Goal: Task Accomplishment & Management: Manage account settings

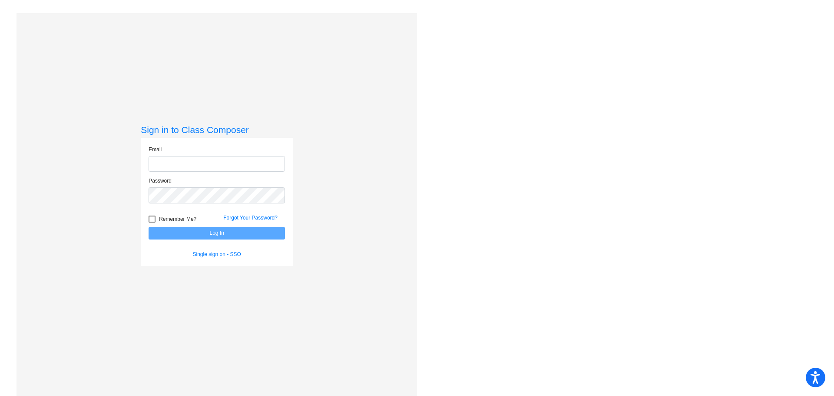
click at [169, 166] on input "email" at bounding box center [217, 164] width 136 height 16
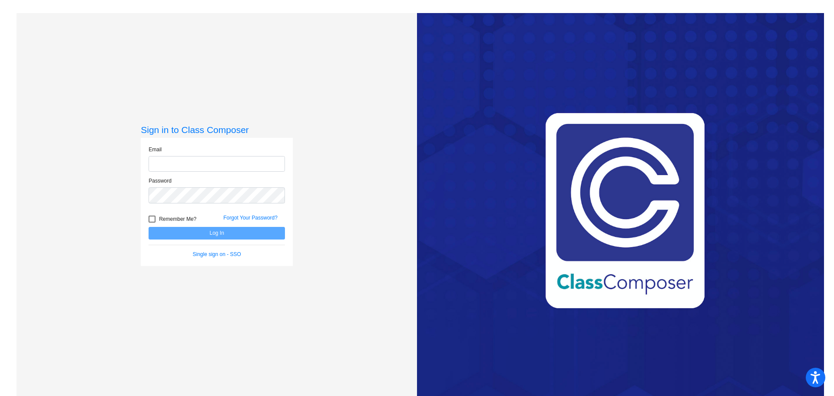
type input "[EMAIL_ADDRESS][DOMAIN_NAME]"
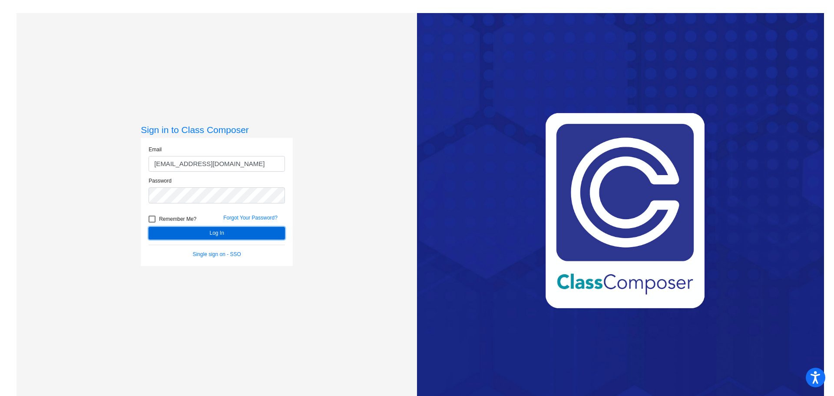
click at [211, 235] on button "Log In" at bounding box center [217, 233] width 136 height 13
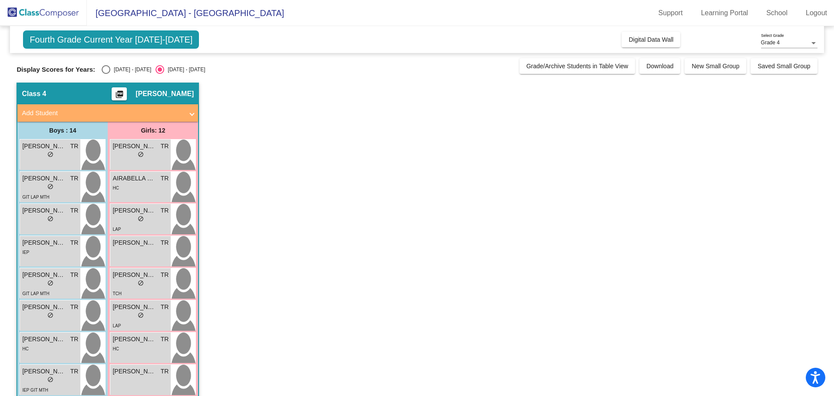
click at [102, 70] on div "Select an option" at bounding box center [106, 69] width 9 height 9
click at [106, 74] on input "[DATE] - [DATE]" at bounding box center [106, 74] width 0 height 0
radio input "true"
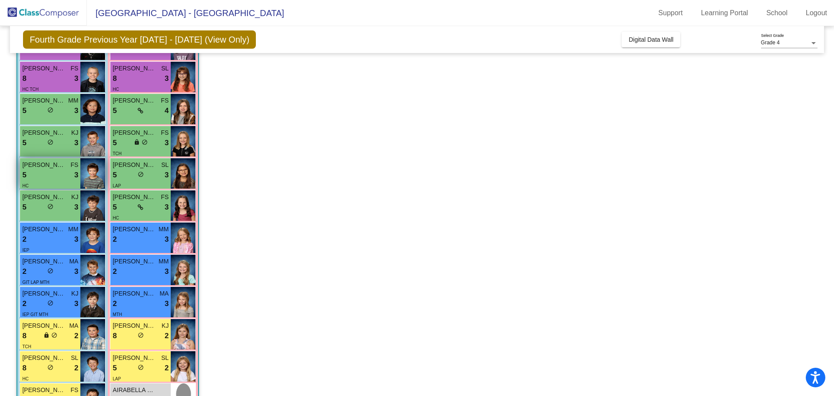
scroll to position [100, 0]
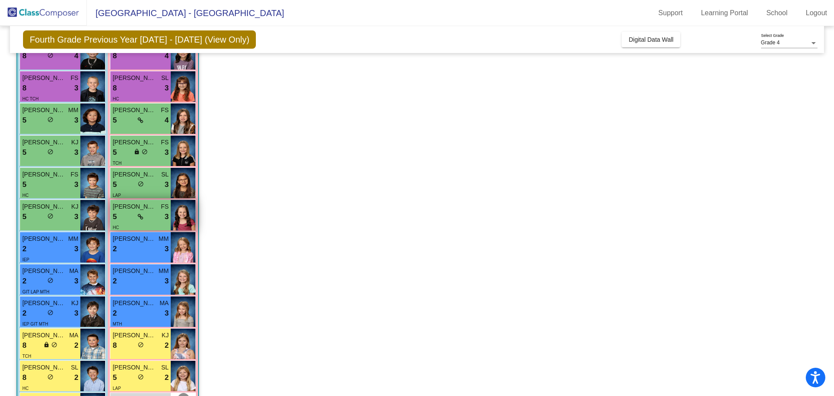
click at [122, 222] on div "5 lock do_not_disturb_alt 3" at bounding box center [141, 216] width 56 height 11
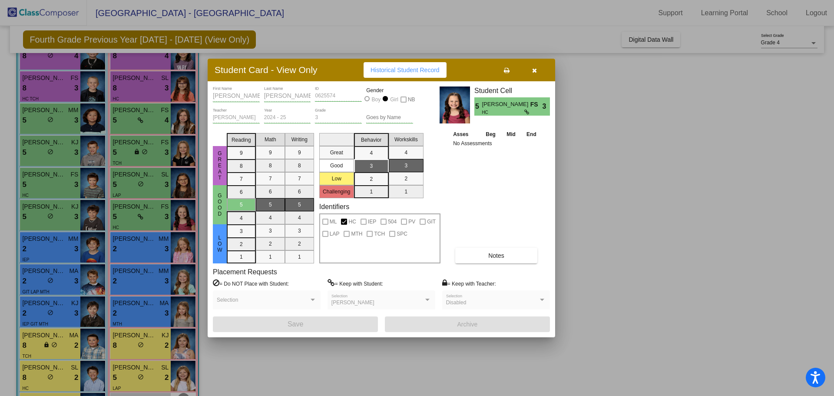
click at [536, 68] on icon "button" at bounding box center [534, 70] width 5 height 6
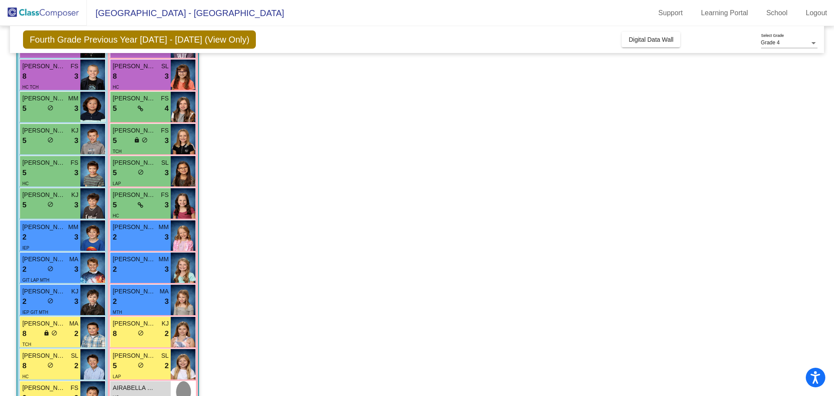
scroll to position [207, 0]
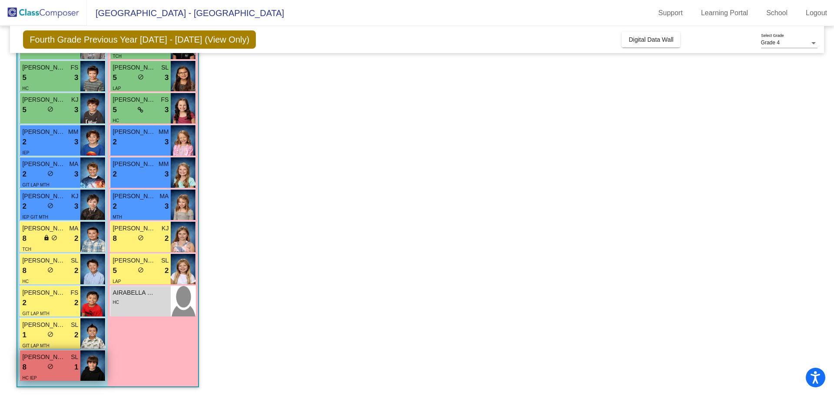
click at [60, 368] on div "8 lock do_not_disturb_alt 1" at bounding box center [50, 366] width 56 height 11
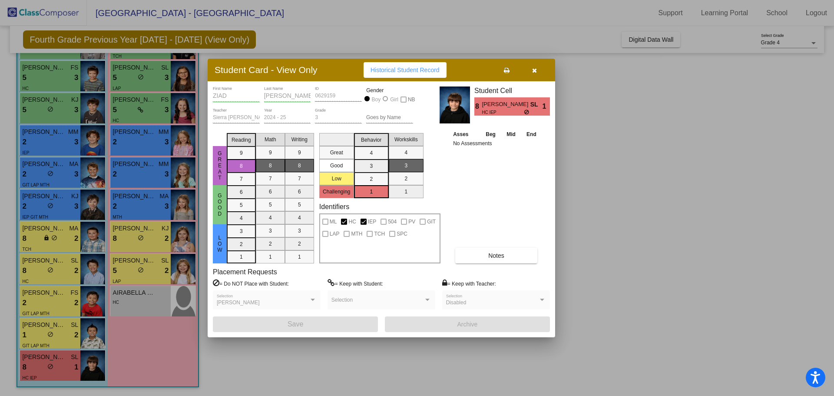
click at [497, 256] on span "Notes" at bounding box center [496, 255] width 16 height 7
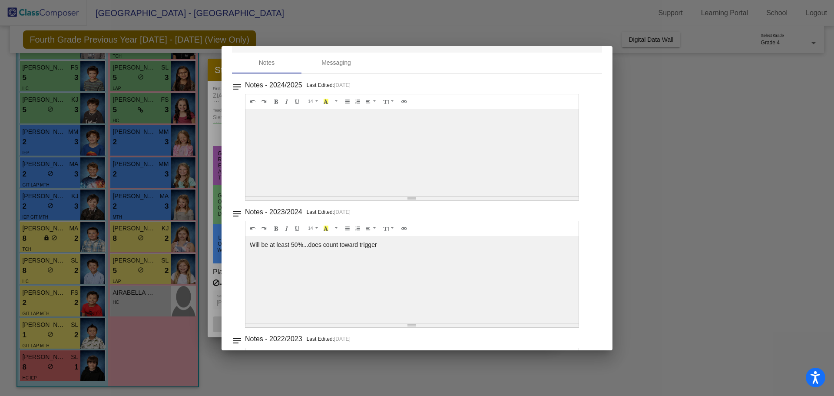
scroll to position [0, 0]
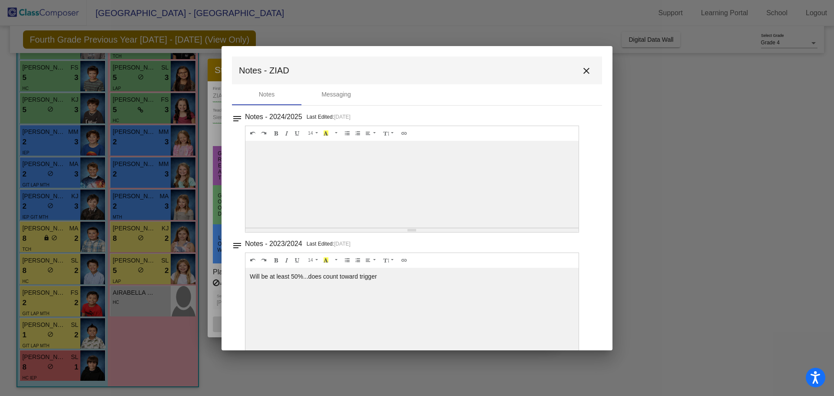
click at [582, 70] on mat-icon "close" at bounding box center [586, 71] width 10 height 10
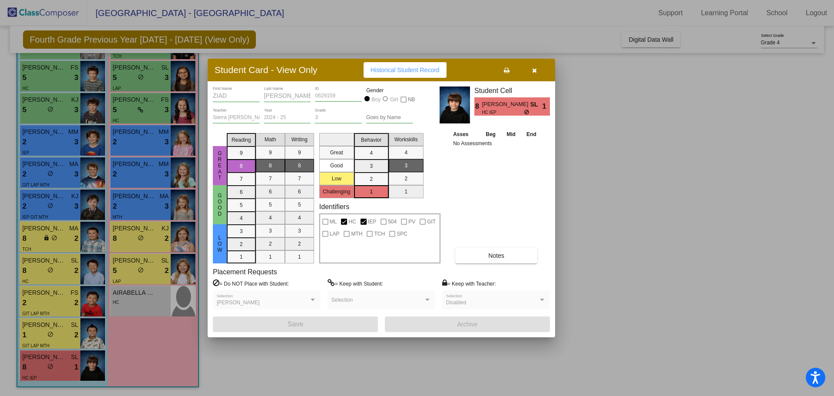
click at [534, 72] on icon "button" at bounding box center [534, 70] width 5 height 6
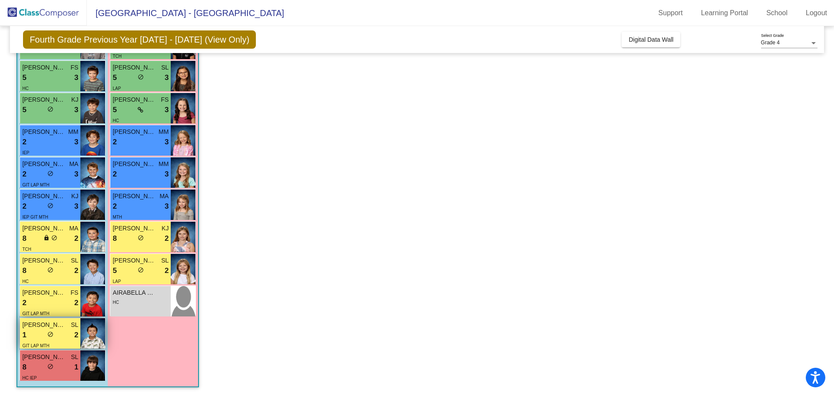
click at [60, 339] on div "1 lock do_not_disturb_alt 2" at bounding box center [50, 334] width 56 height 11
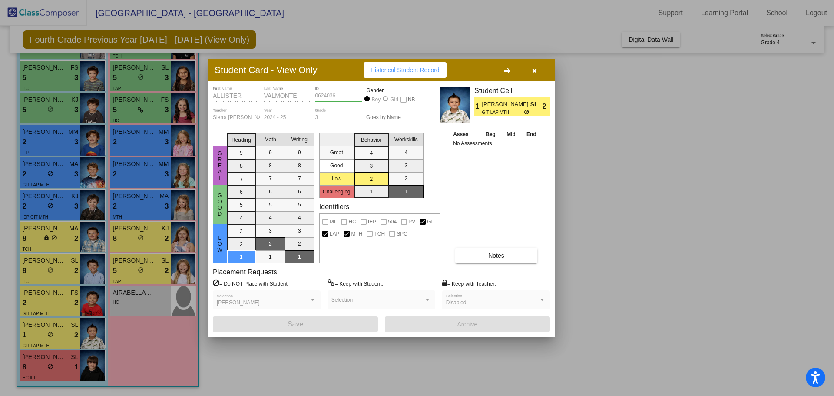
click at [489, 257] on span "Notes" at bounding box center [496, 255] width 16 height 7
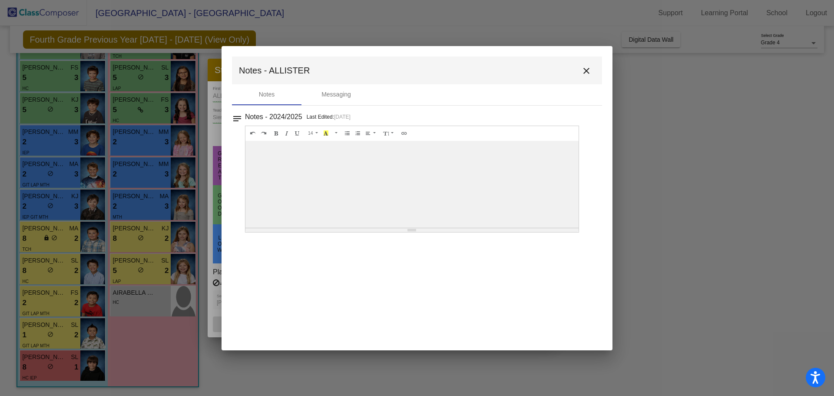
click at [586, 73] on mat-icon "close" at bounding box center [586, 71] width 10 height 10
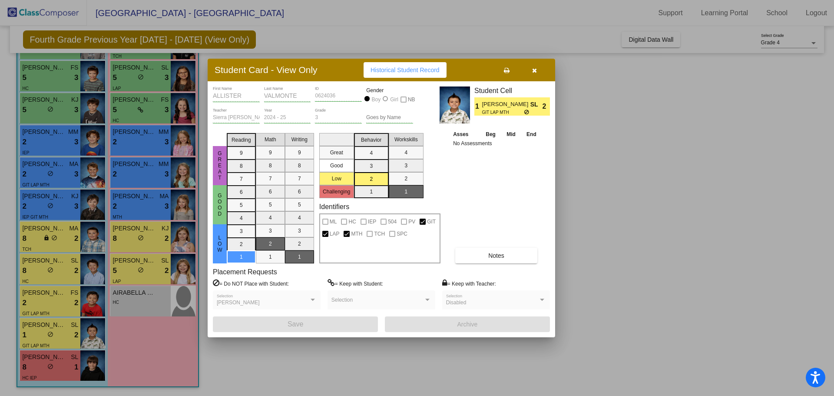
click at [534, 73] on button "button" at bounding box center [534, 70] width 28 height 16
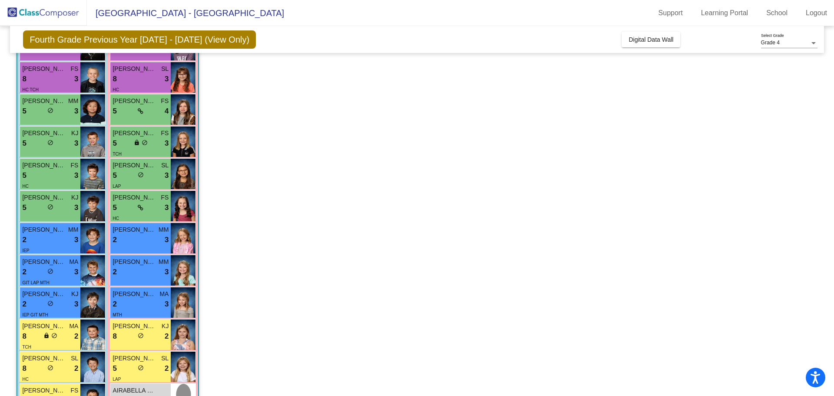
scroll to position [109, 0]
click at [135, 147] on div "lock do_not_disturb_alt" at bounding box center [141, 143] width 14 height 9
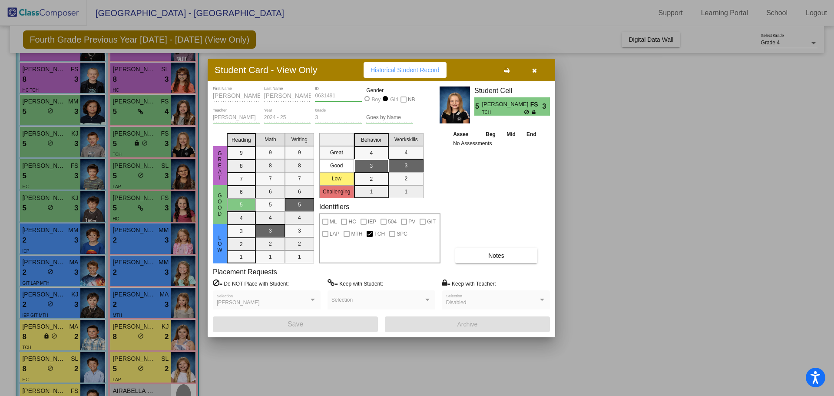
click at [536, 70] on icon "button" at bounding box center [534, 70] width 5 height 6
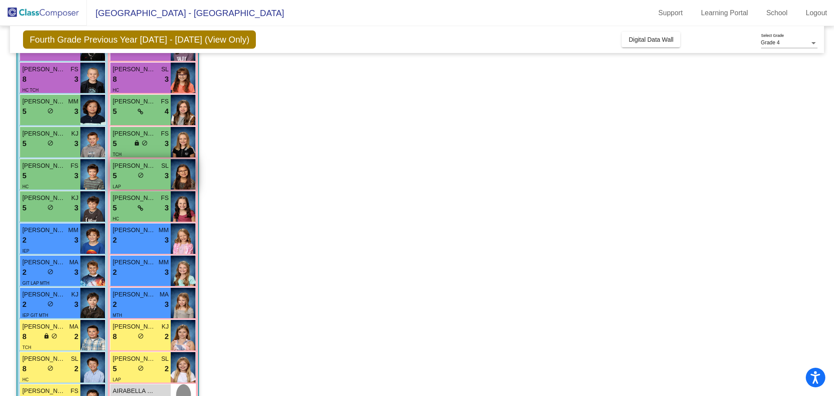
click at [136, 182] on div "LAP" at bounding box center [141, 186] width 56 height 9
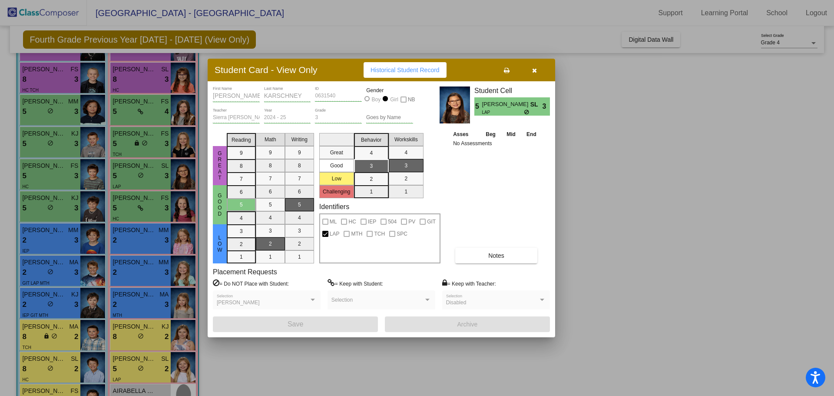
click at [538, 68] on button "button" at bounding box center [534, 70] width 28 height 16
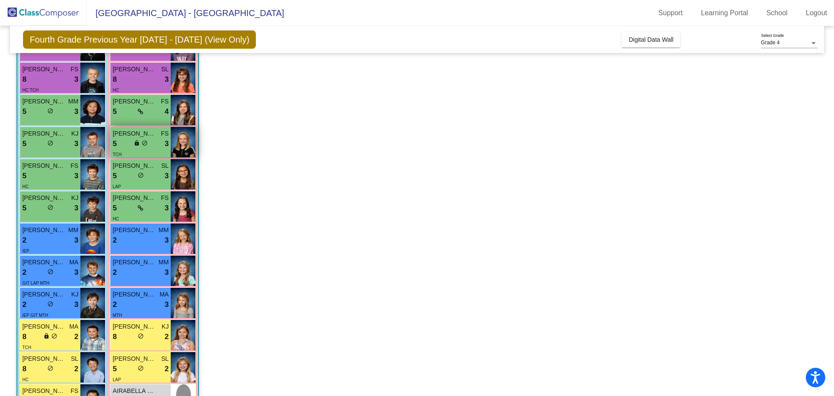
click at [144, 152] on div "TCH" at bounding box center [141, 153] width 56 height 9
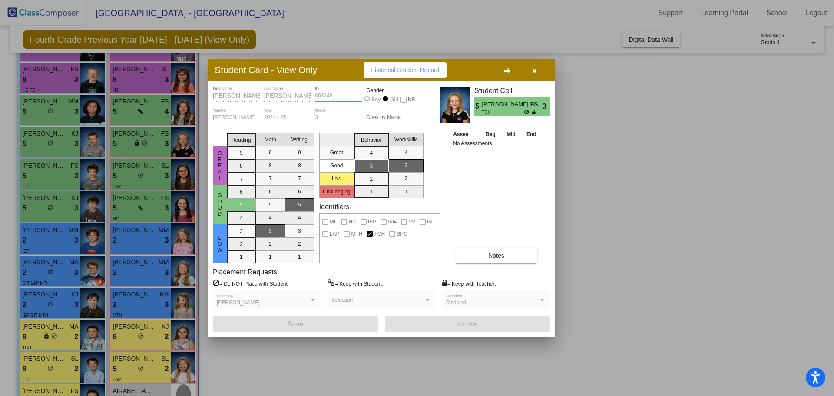
click at [533, 72] on icon "button" at bounding box center [534, 70] width 5 height 6
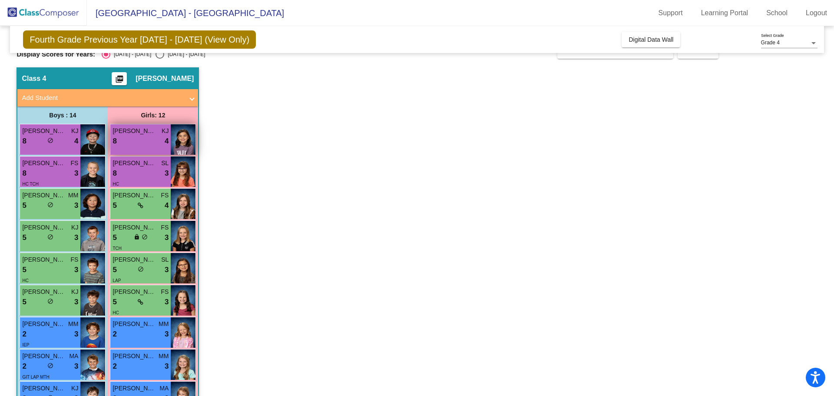
scroll to position [14, 0]
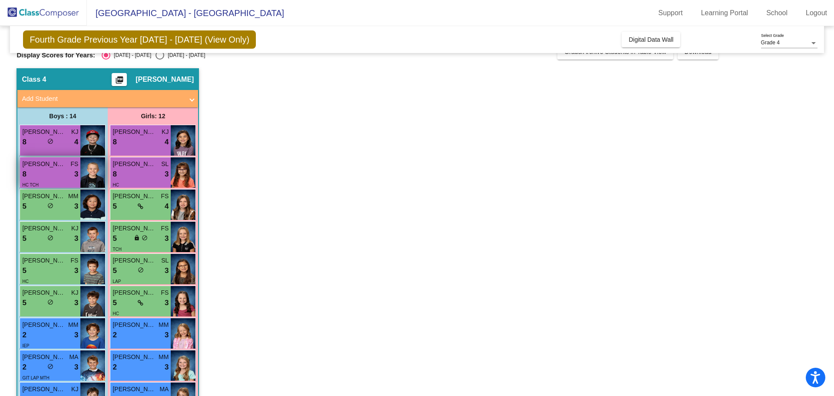
click at [48, 165] on span "[PERSON_NAME]" at bounding box center [43, 163] width 43 height 9
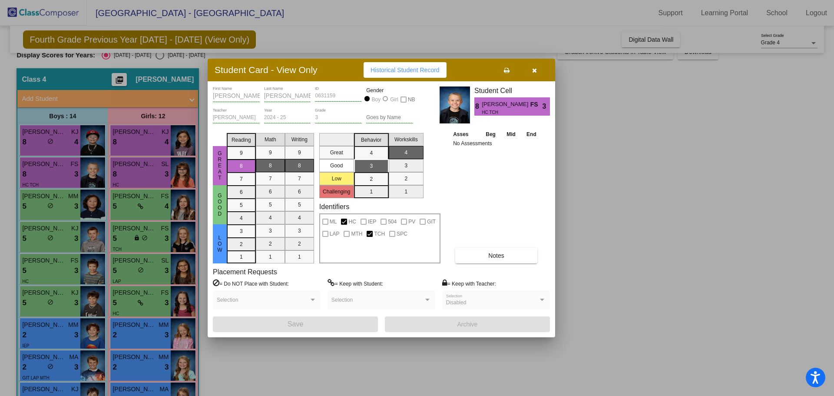
click at [533, 73] on icon "button" at bounding box center [534, 70] width 5 height 6
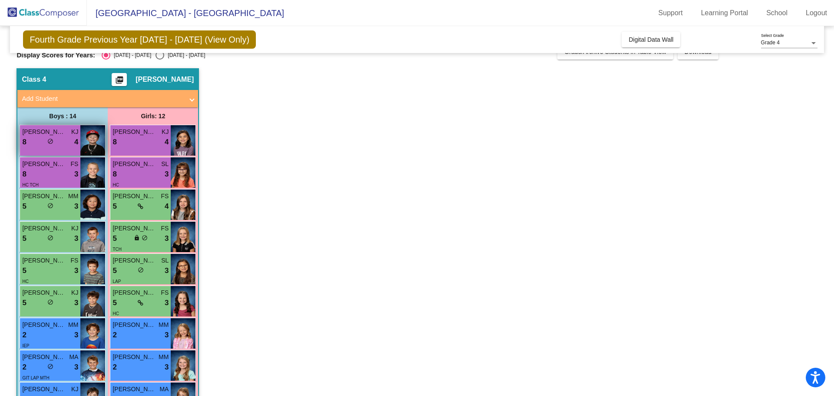
click at [37, 131] on span "[PERSON_NAME]" at bounding box center [43, 131] width 43 height 9
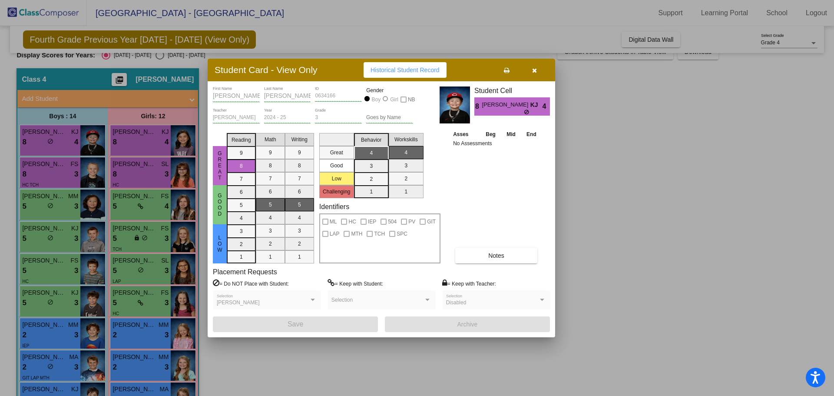
click at [534, 73] on icon "button" at bounding box center [534, 70] width 5 height 6
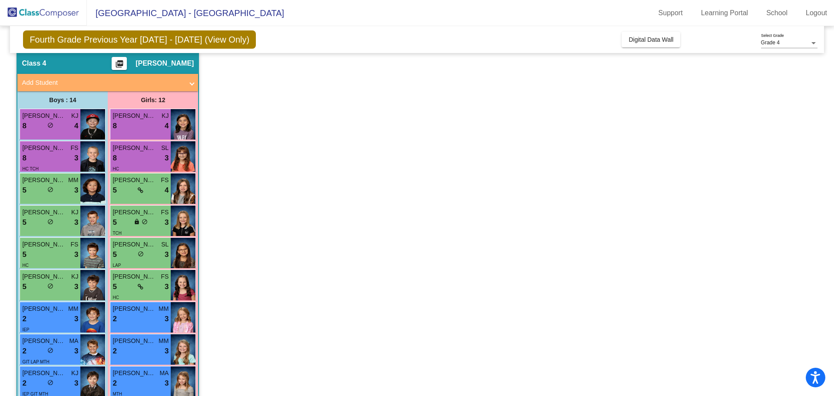
scroll to position [31, 0]
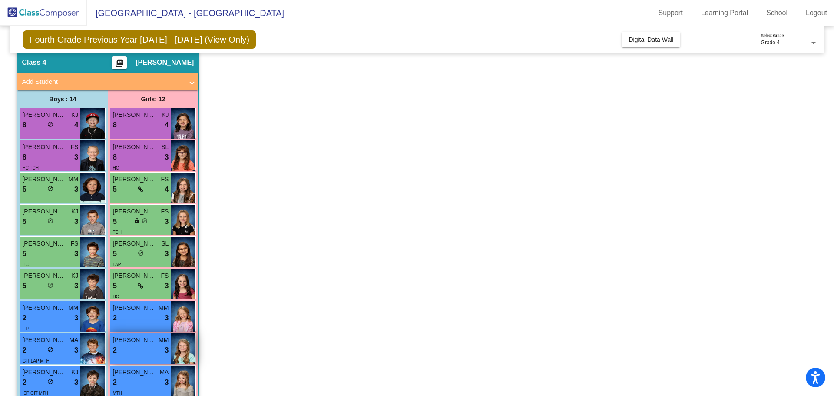
click at [138, 344] on div "2 lock do_not_disturb_alt 3" at bounding box center [141, 349] width 56 height 11
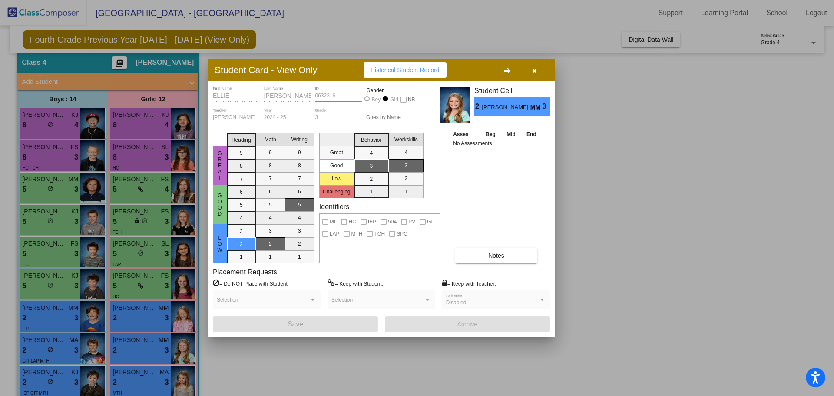
click at [535, 72] on icon "button" at bounding box center [534, 70] width 5 height 6
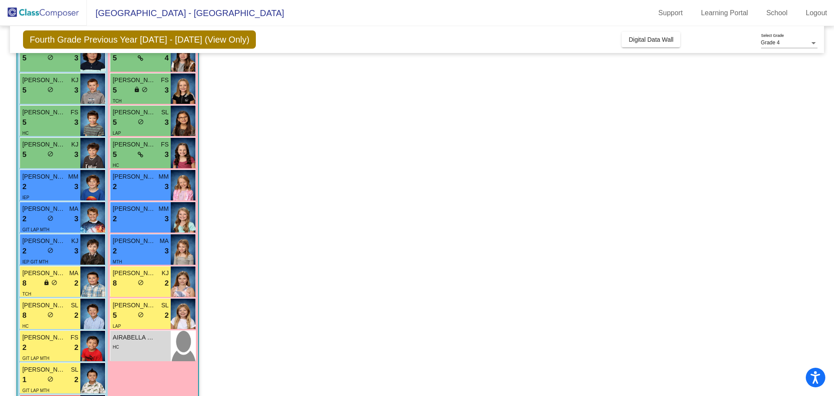
scroll to position [163, 0]
click at [122, 272] on span "[PERSON_NAME]" at bounding box center [134, 272] width 43 height 9
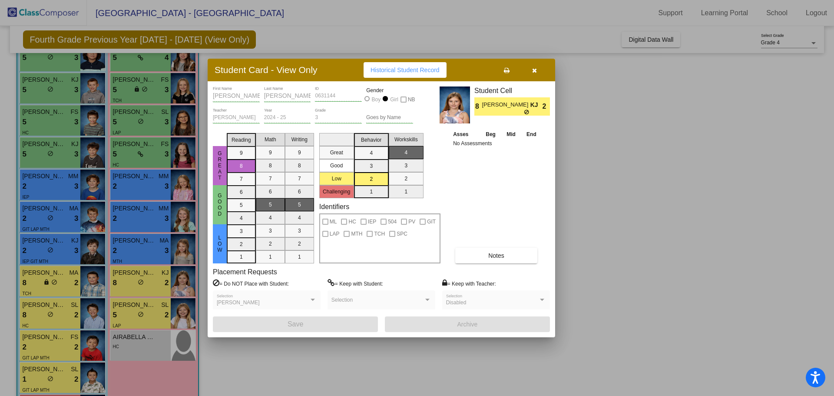
click at [535, 70] on icon "button" at bounding box center [534, 70] width 5 height 6
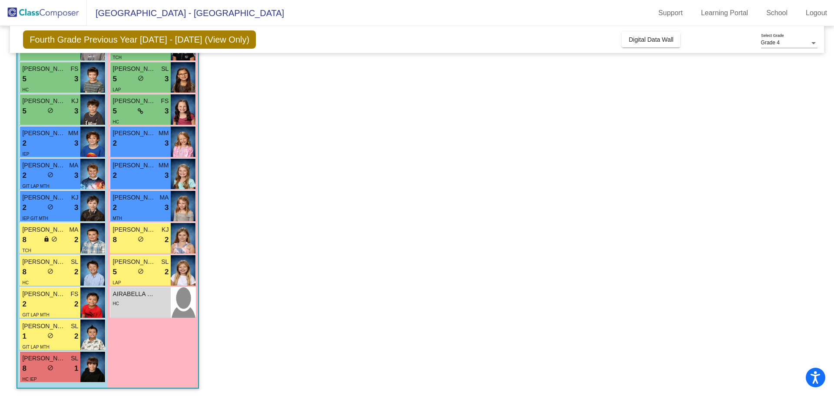
scroll to position [205, 0]
click at [43, 236] on div "lock do_not_disturb_alt" at bounding box center [50, 240] width 14 height 9
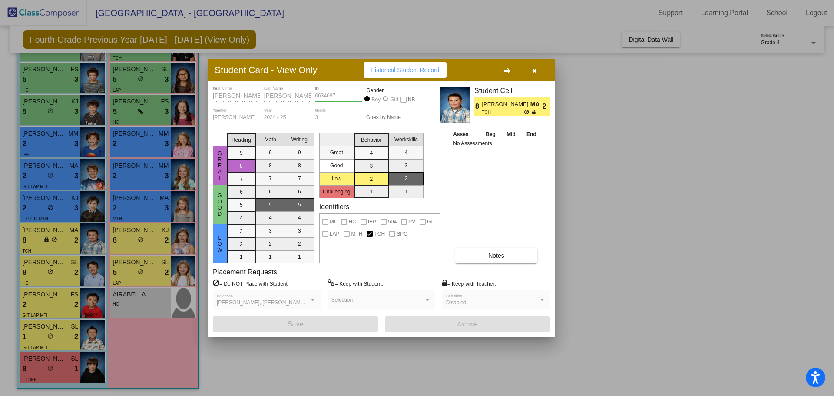
click at [536, 68] on icon "button" at bounding box center [534, 70] width 5 height 6
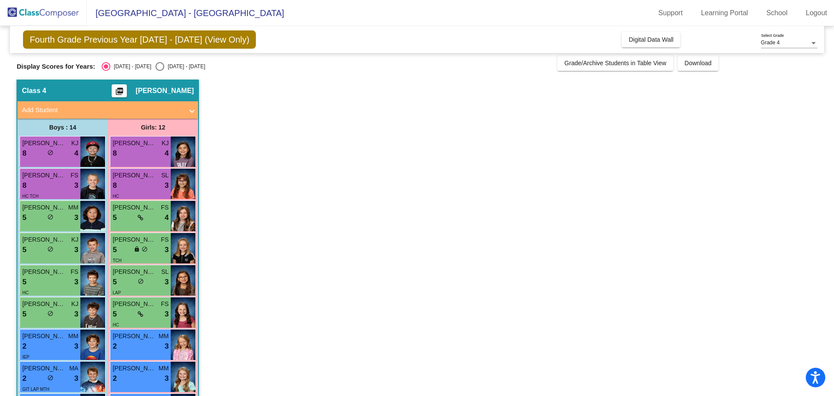
scroll to position [4, 0]
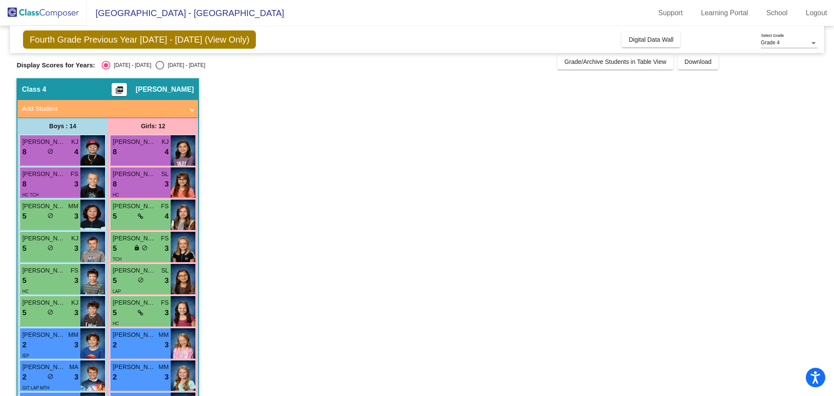
click at [125, 91] on mat-icon "picture_as_pdf" at bounding box center [119, 92] width 10 height 12
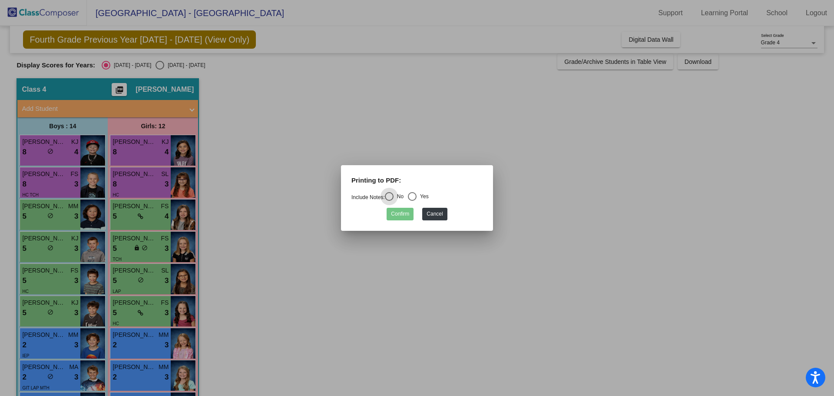
click at [417, 193] on div "Select an option" at bounding box center [412, 196] width 9 height 9
click at [412, 201] on input "Yes" at bounding box center [412, 201] width 0 height 0
radio input "true"
click at [402, 218] on button "Confirm" at bounding box center [400, 214] width 27 height 13
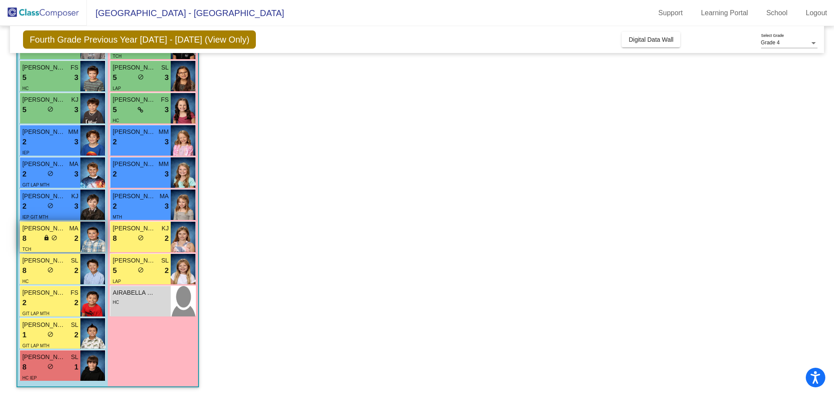
scroll to position [0, 0]
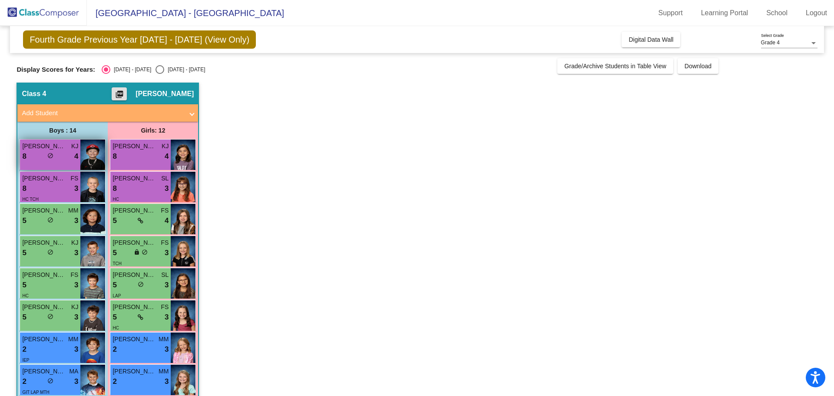
click at [39, 154] on div "8 lock do_not_disturb_alt 4" at bounding box center [50, 156] width 56 height 11
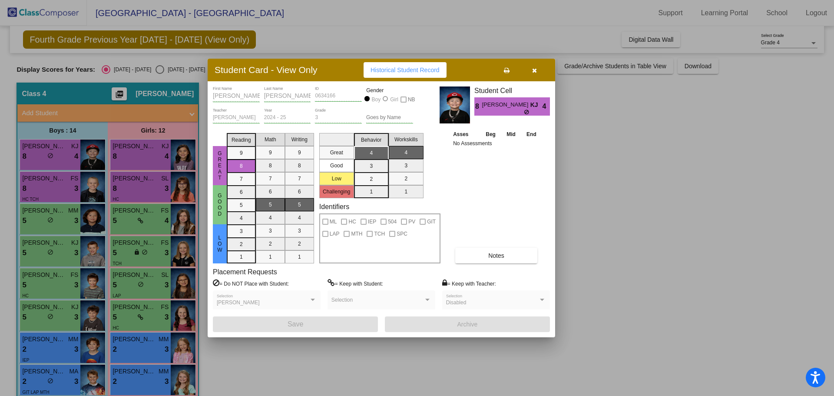
click at [334, 36] on div at bounding box center [417, 198] width 834 height 396
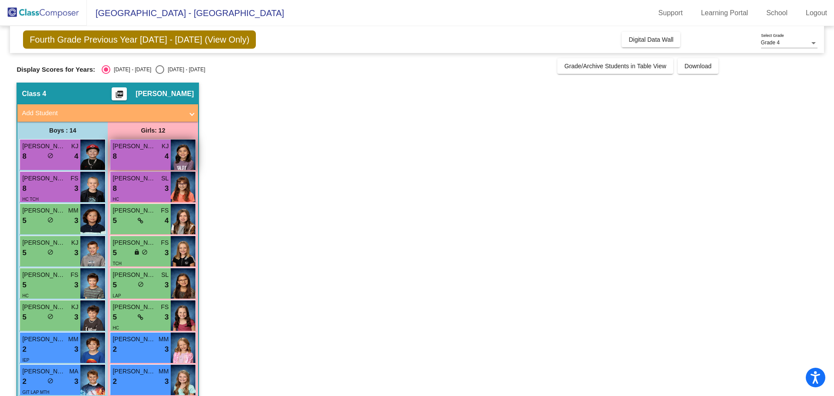
click at [137, 145] on span "[PERSON_NAME]" at bounding box center [134, 146] width 43 height 9
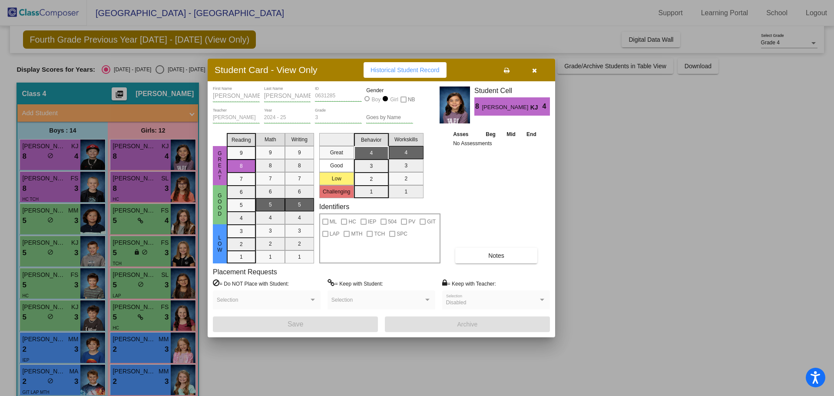
click at [273, 40] on div at bounding box center [417, 198] width 834 height 396
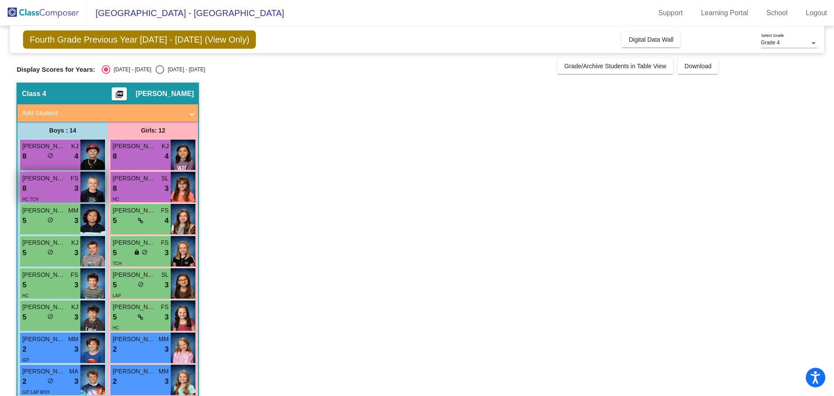
click at [45, 185] on div "8 lock do_not_disturb_alt 3" at bounding box center [50, 188] width 56 height 11
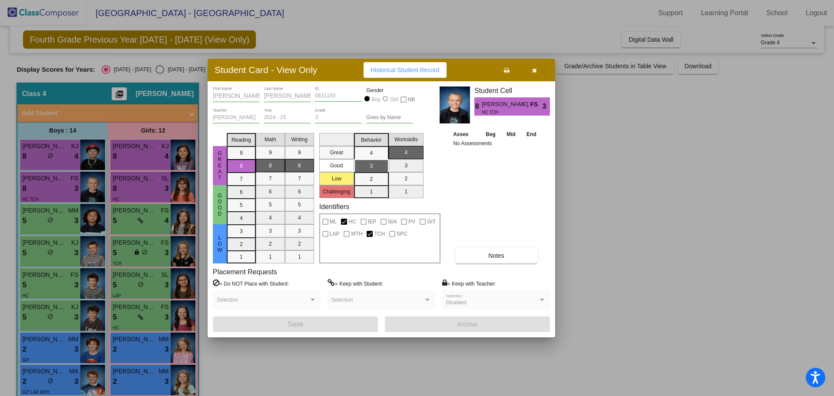
click at [271, 40] on div at bounding box center [417, 198] width 834 height 396
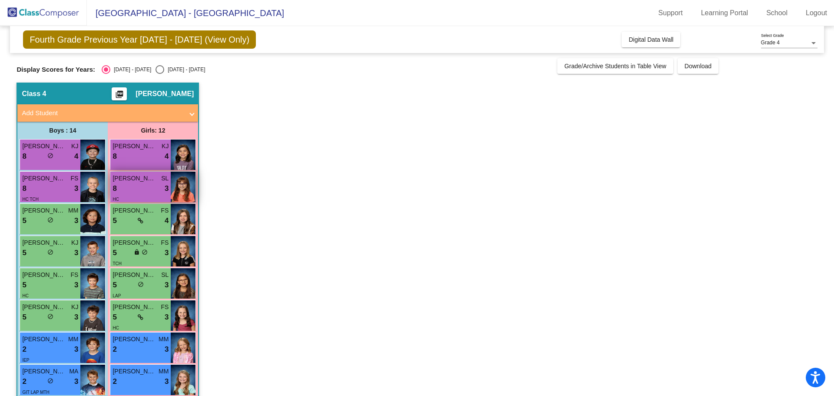
click at [132, 184] on div "8 lock do_not_disturb_alt 3" at bounding box center [141, 188] width 56 height 11
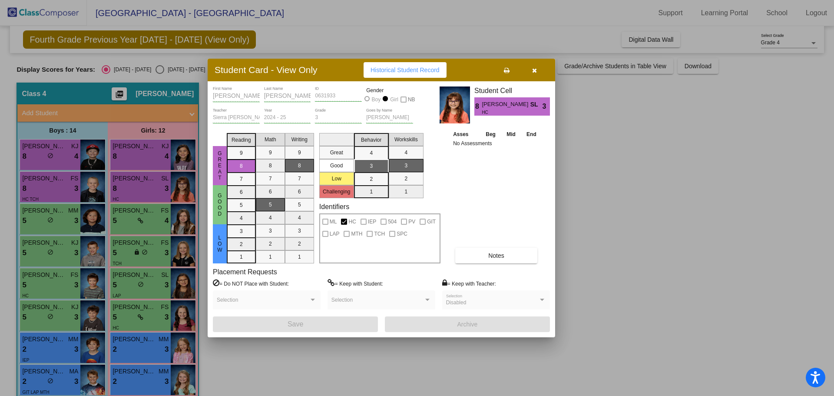
click at [295, 32] on div at bounding box center [417, 198] width 834 height 396
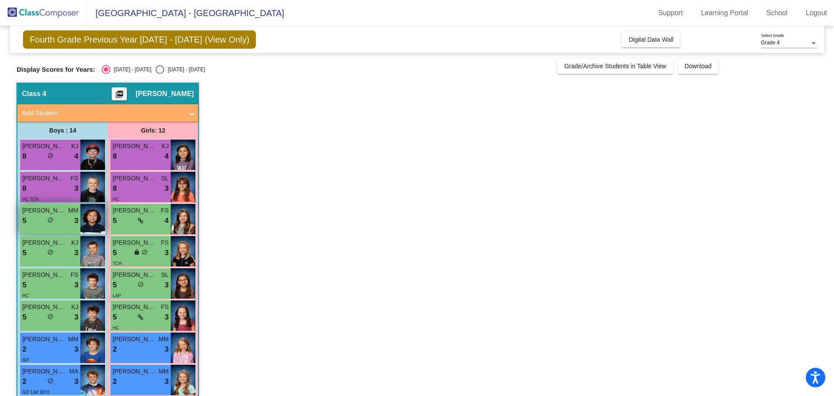
click at [36, 222] on div "5 lock do_not_disturb_alt 3" at bounding box center [50, 220] width 56 height 11
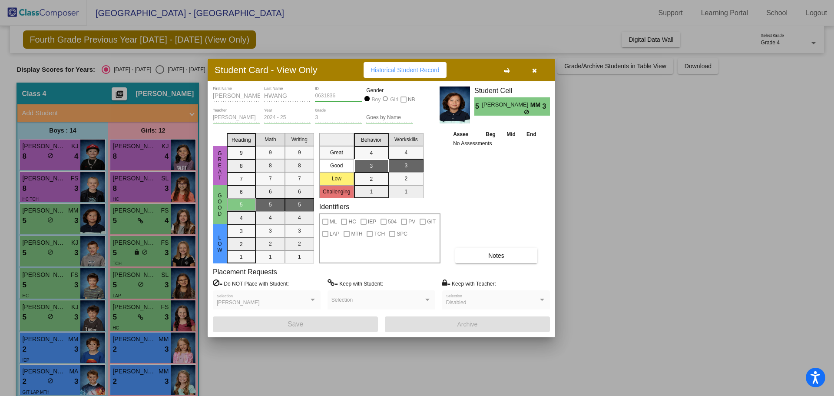
click at [537, 70] on button "button" at bounding box center [534, 70] width 28 height 16
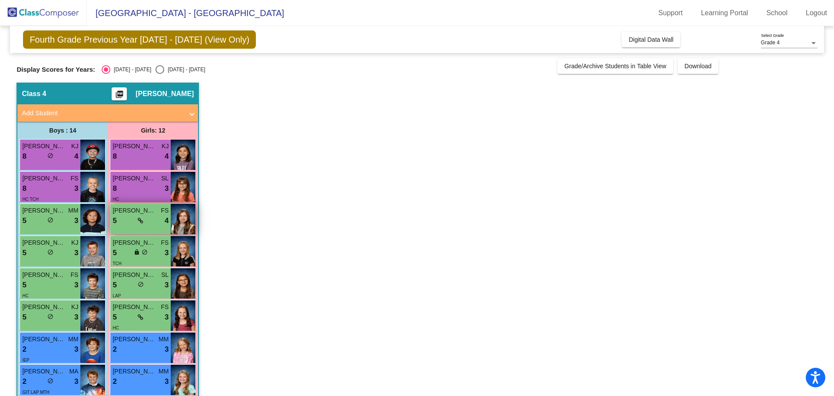
click at [152, 212] on span "[PERSON_NAME]" at bounding box center [134, 210] width 43 height 9
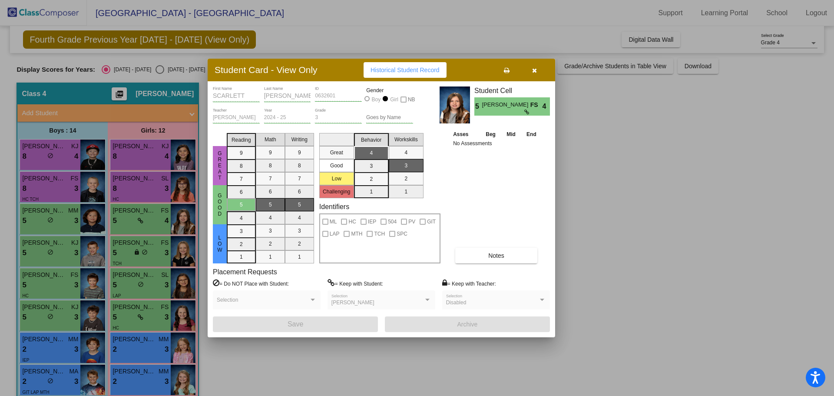
click at [624, 120] on div at bounding box center [417, 198] width 834 height 396
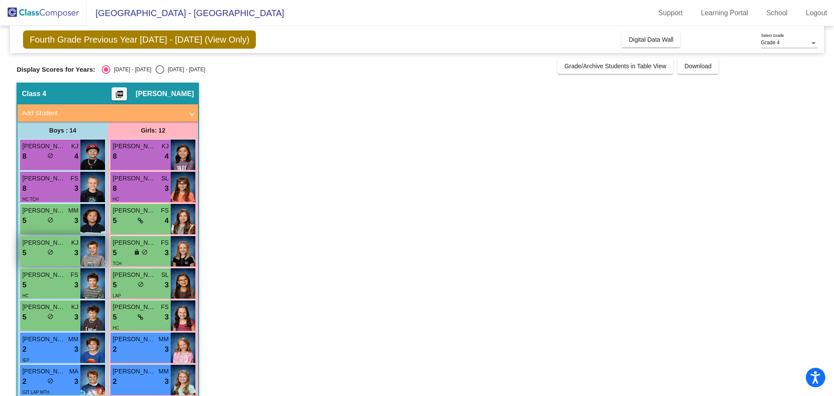
click at [33, 244] on span "[PERSON_NAME]" at bounding box center [43, 242] width 43 height 9
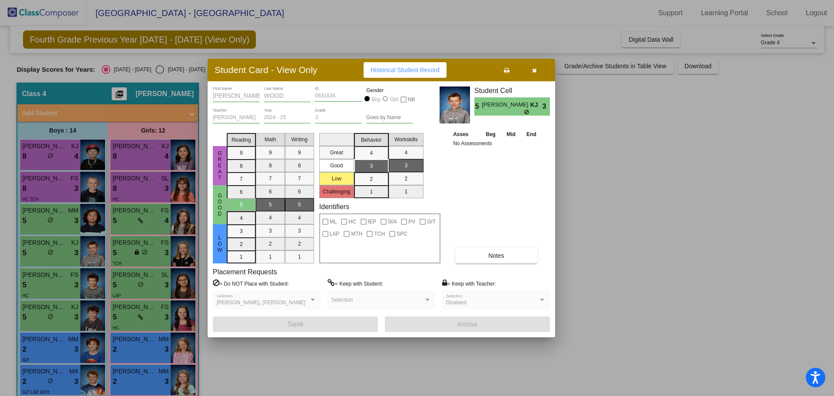
click at [613, 245] on div at bounding box center [417, 198] width 834 height 396
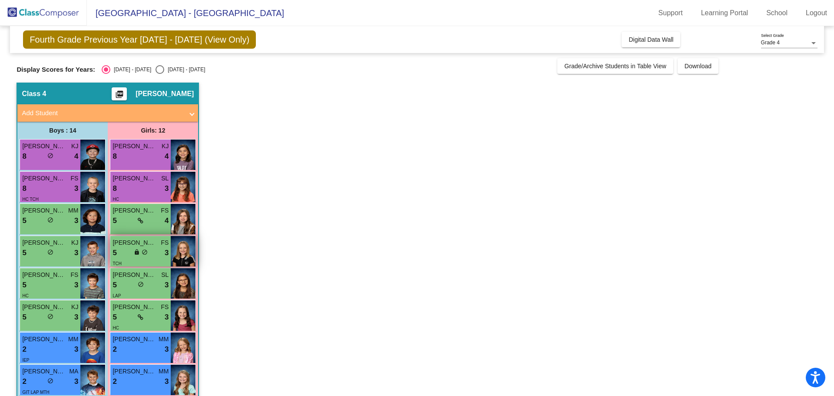
click at [124, 258] on div "TCH" at bounding box center [141, 262] width 56 height 9
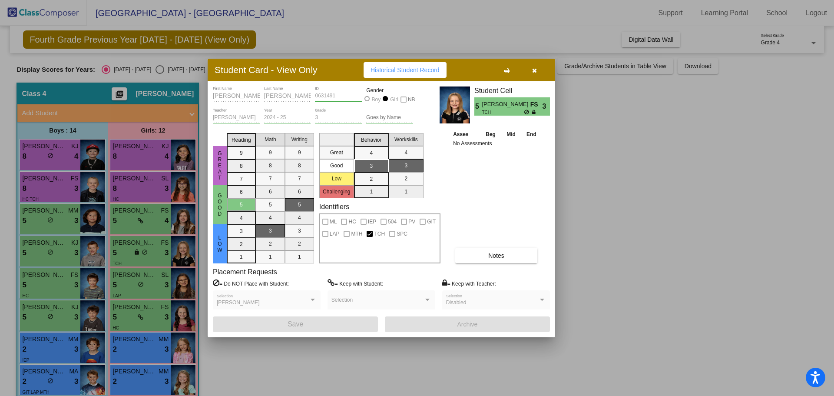
click at [642, 178] on div at bounding box center [417, 198] width 834 height 396
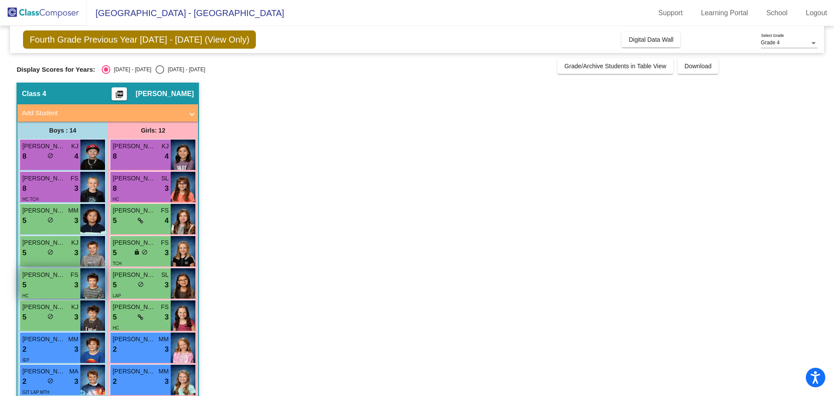
click at [42, 285] on div "5 lock do_not_disturb_alt 3" at bounding box center [50, 284] width 56 height 11
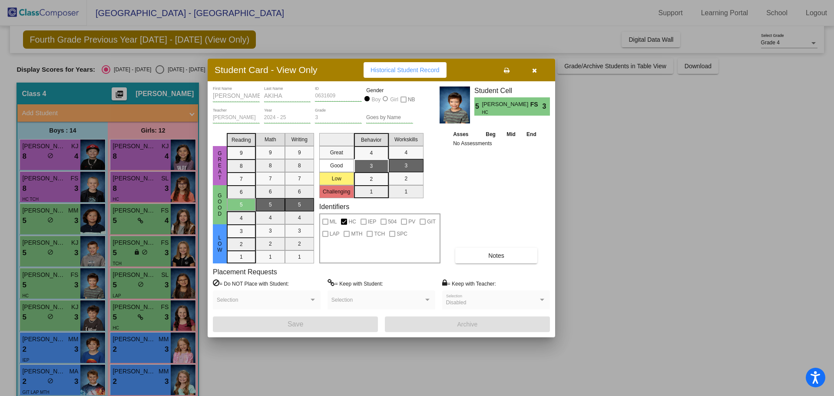
click at [240, 351] on div at bounding box center [417, 198] width 834 height 396
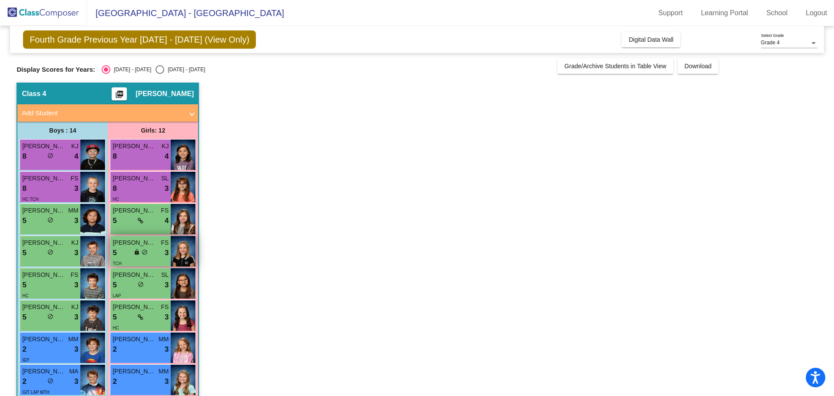
click at [125, 244] on span "[PERSON_NAME]" at bounding box center [134, 242] width 43 height 9
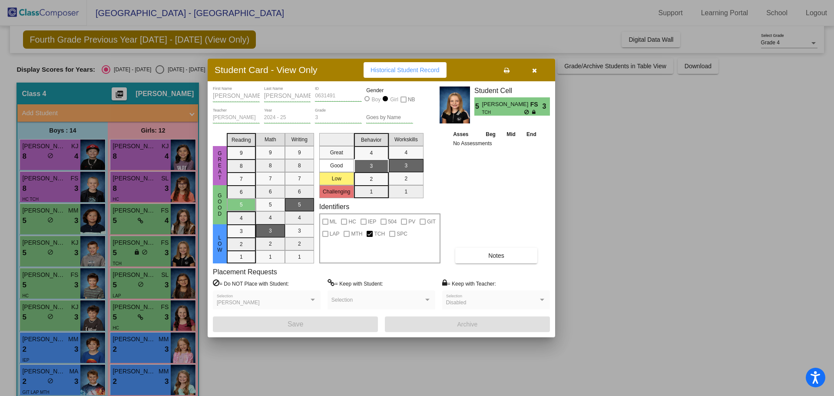
click at [290, 352] on div at bounding box center [417, 198] width 834 height 396
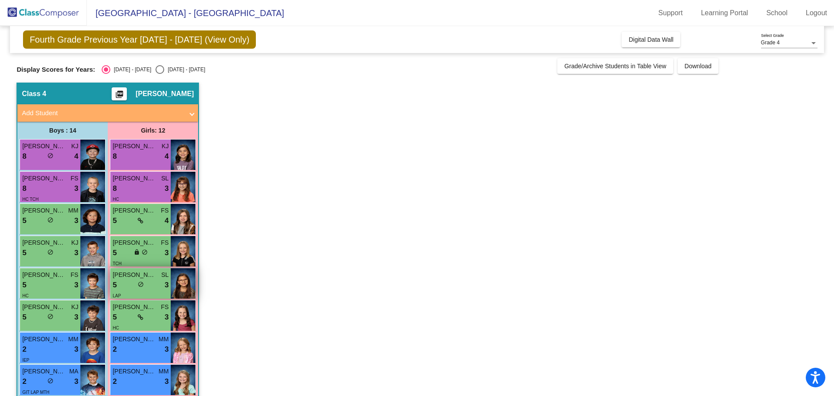
click at [120, 283] on div "5 lock do_not_disturb_alt 3" at bounding box center [141, 284] width 56 height 11
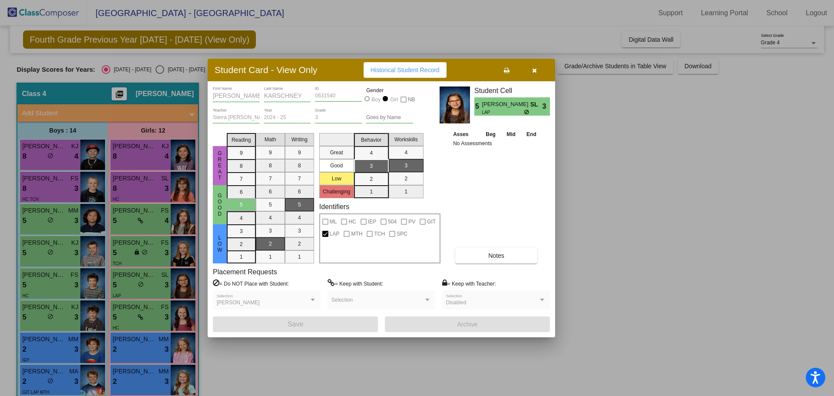
click at [281, 359] on div at bounding box center [417, 198] width 834 height 396
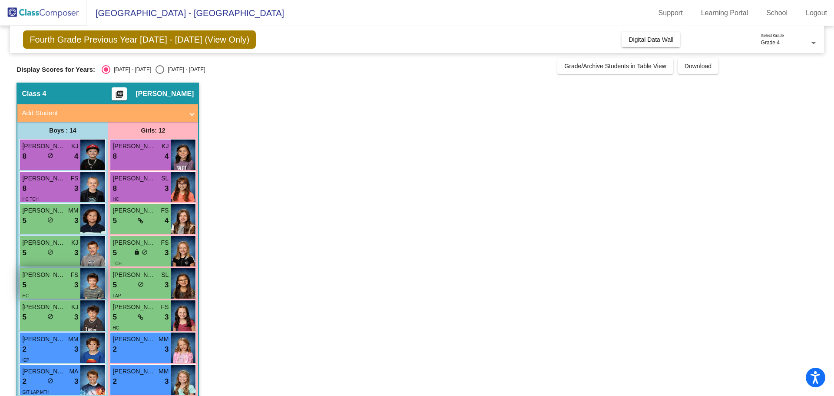
click at [43, 285] on div "5 lock do_not_disturb_alt 3" at bounding box center [50, 284] width 56 height 11
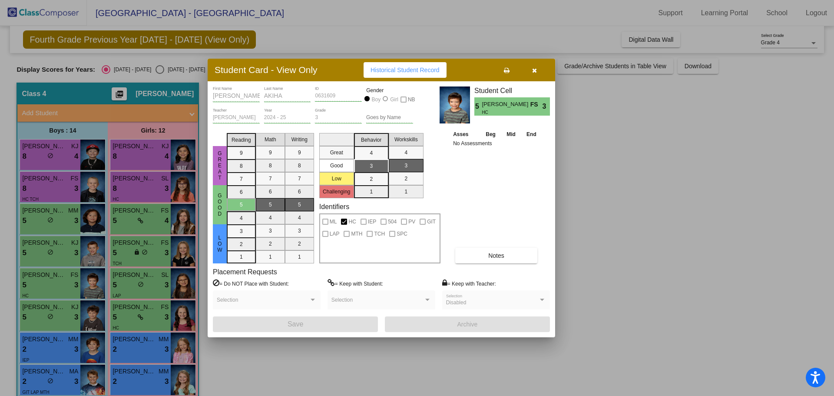
click at [225, 355] on div at bounding box center [417, 198] width 834 height 396
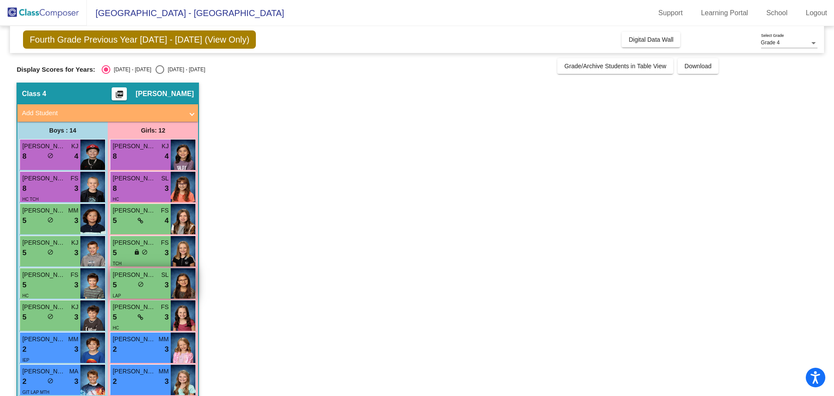
click at [122, 276] on span "[PERSON_NAME]" at bounding box center [134, 274] width 43 height 9
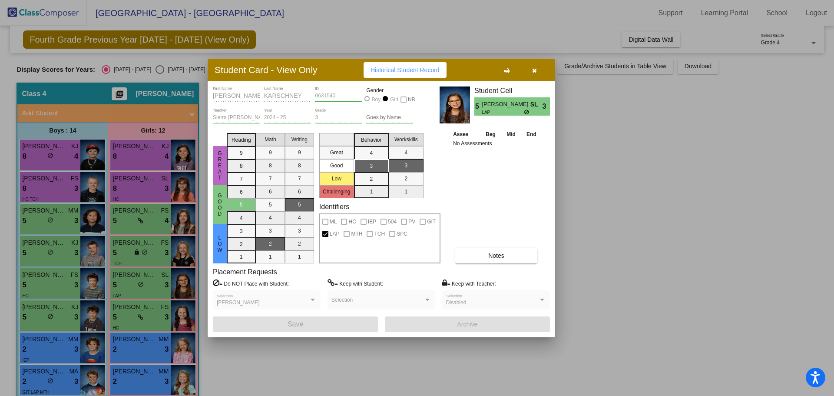
click at [260, 376] on div at bounding box center [417, 198] width 834 height 396
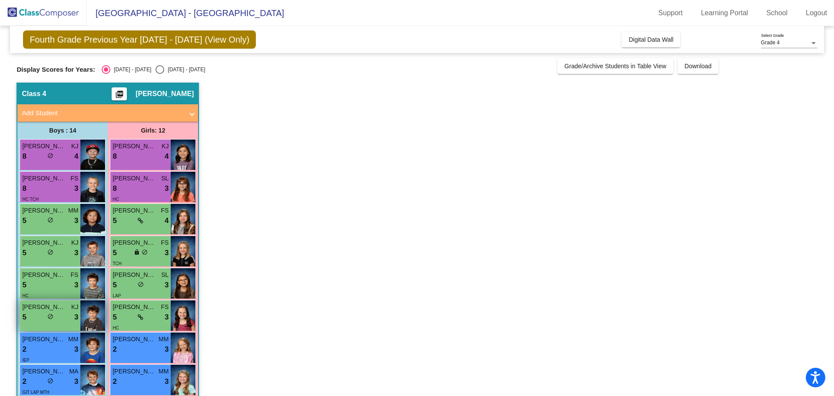
click at [30, 322] on div "5 lock do_not_disturb_alt 3" at bounding box center [50, 316] width 56 height 11
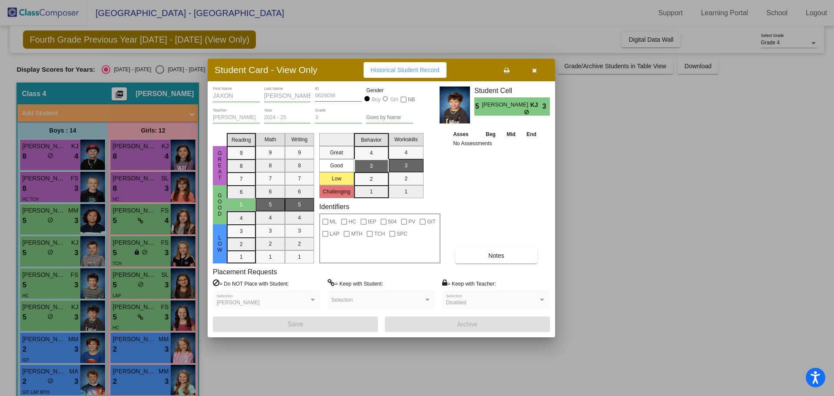
click at [298, 383] on div at bounding box center [417, 198] width 834 height 396
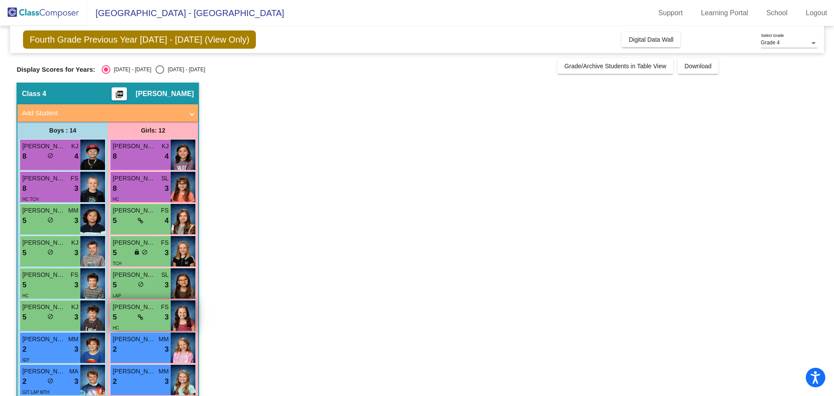
click at [119, 308] on span "[PERSON_NAME]" at bounding box center [134, 306] width 43 height 9
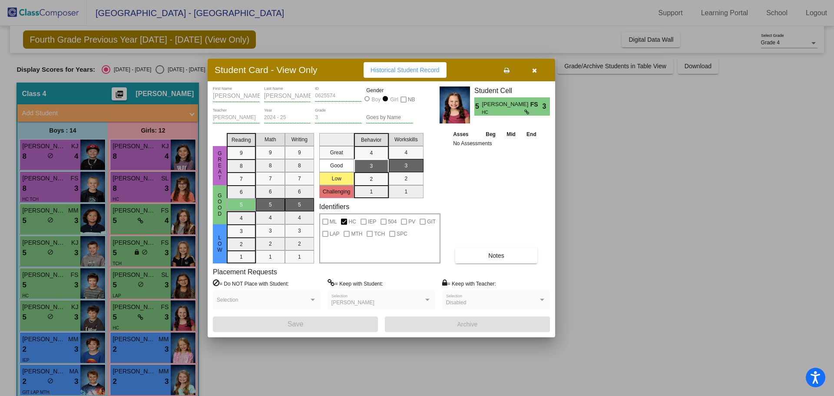
click at [251, 355] on div at bounding box center [417, 198] width 834 height 396
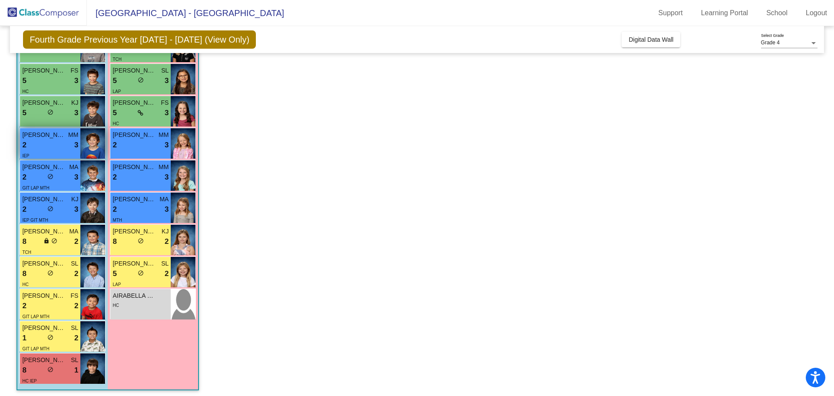
scroll to position [207, 0]
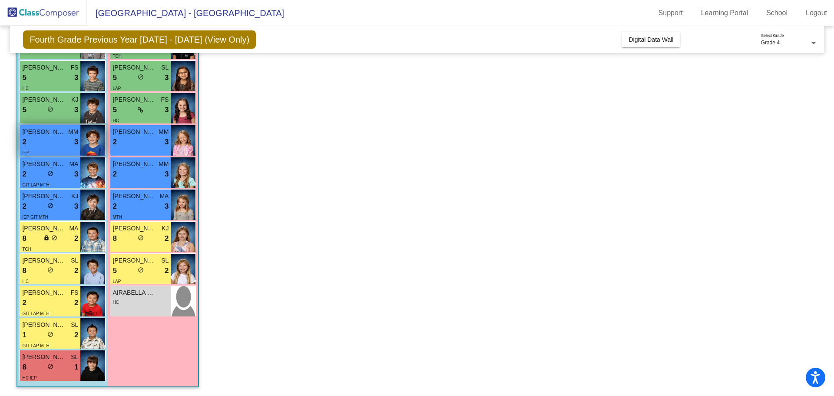
click at [56, 139] on div "2 lock do_not_disturb_alt 3" at bounding box center [50, 141] width 56 height 11
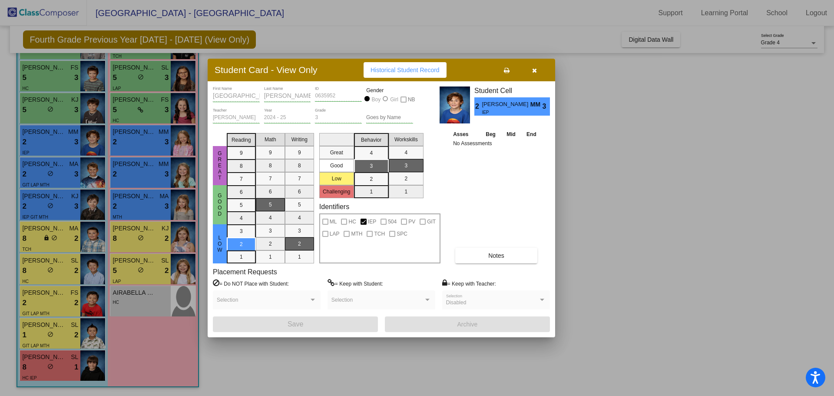
click at [117, 146] on div at bounding box center [417, 198] width 834 height 396
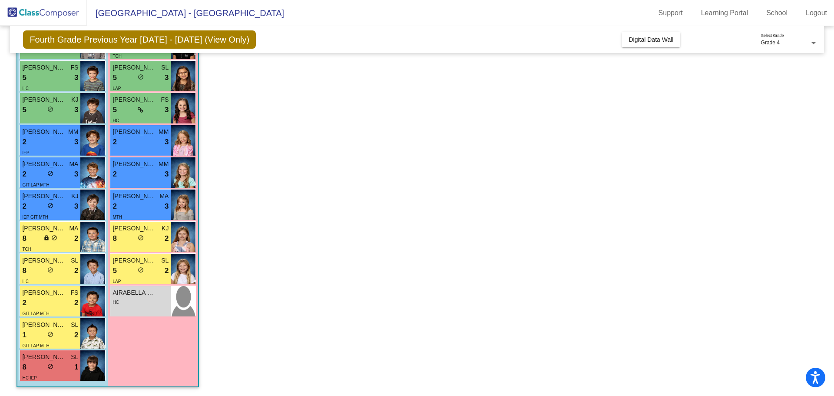
click at [117, 146] on div "2 lock do_not_disturb_alt 3" at bounding box center [141, 141] width 56 height 11
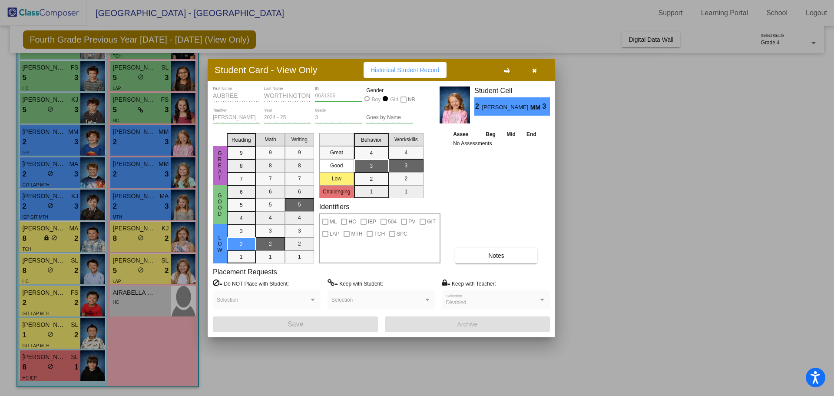
click at [38, 185] on div at bounding box center [417, 198] width 834 height 396
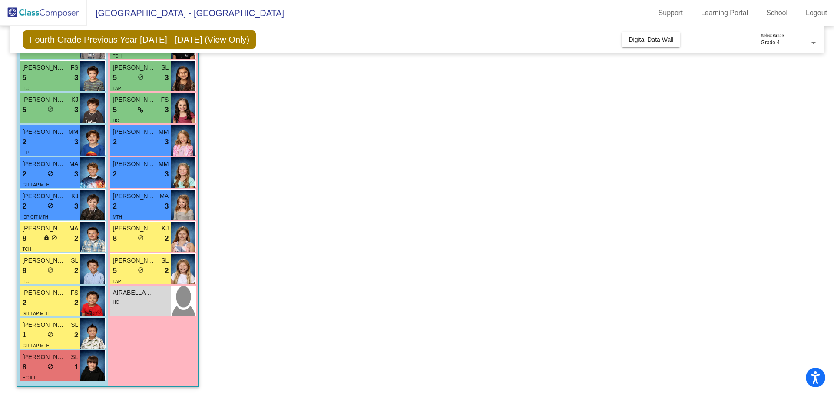
click at [38, 185] on span "GIT LAP MTH" at bounding box center [35, 184] width 27 height 5
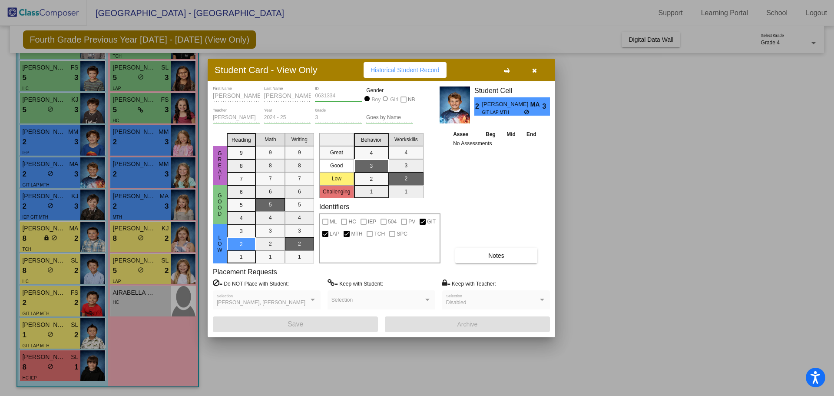
click at [126, 177] on div at bounding box center [417, 198] width 834 height 396
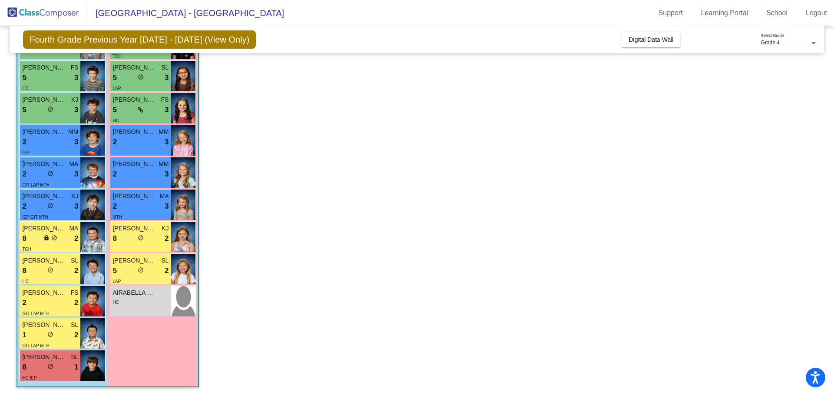
click at [126, 177] on div "2 lock do_not_disturb_alt 3" at bounding box center [141, 174] width 56 height 11
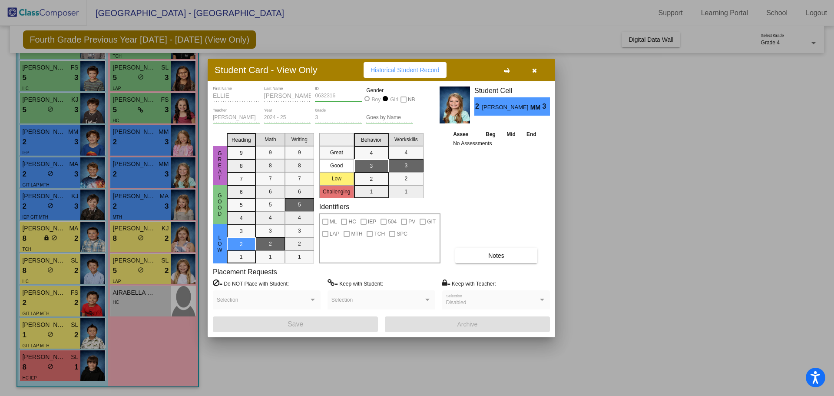
click at [34, 203] on div at bounding box center [417, 198] width 834 height 396
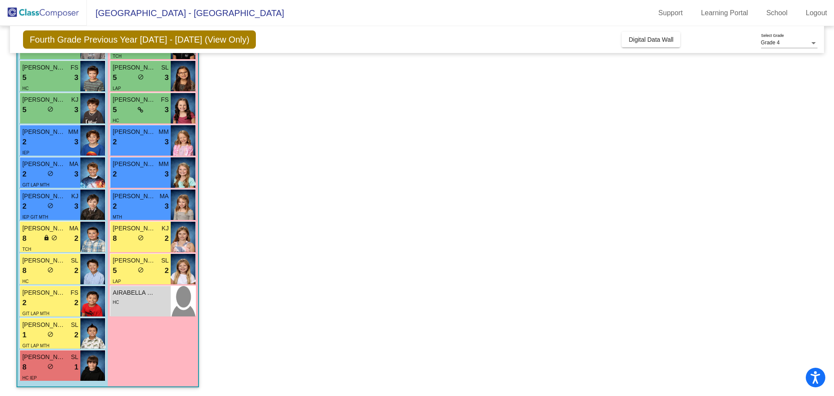
click at [34, 203] on div "2 lock do_not_disturb_alt 3" at bounding box center [50, 206] width 56 height 11
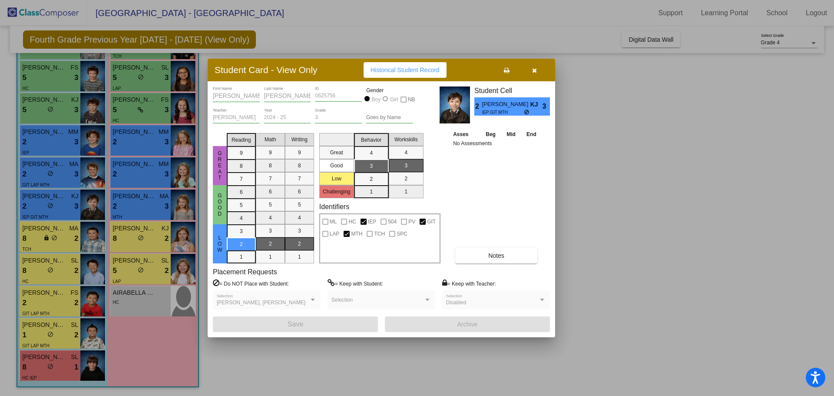
click at [126, 206] on div at bounding box center [417, 198] width 834 height 396
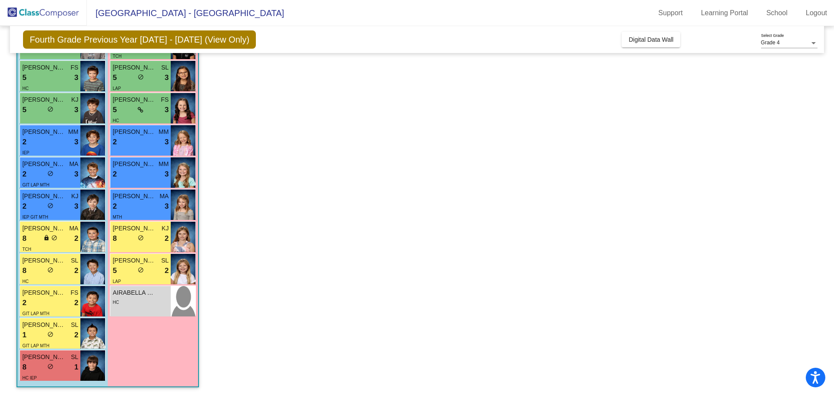
click at [126, 206] on div "2 lock do_not_disturb_alt 3" at bounding box center [141, 206] width 56 height 11
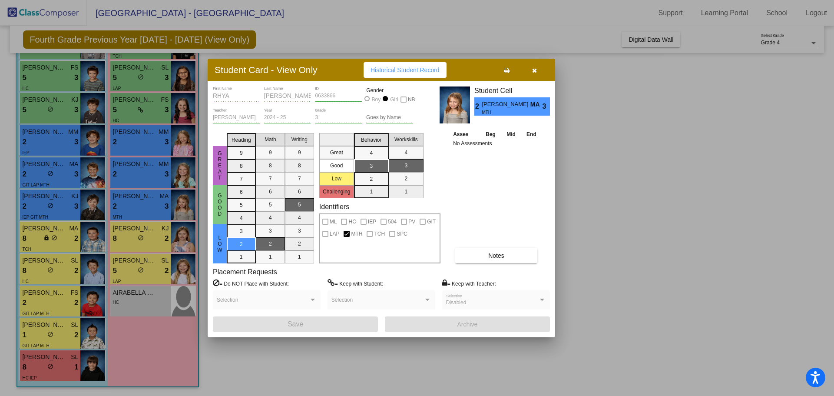
click at [34, 239] on div at bounding box center [417, 198] width 834 height 396
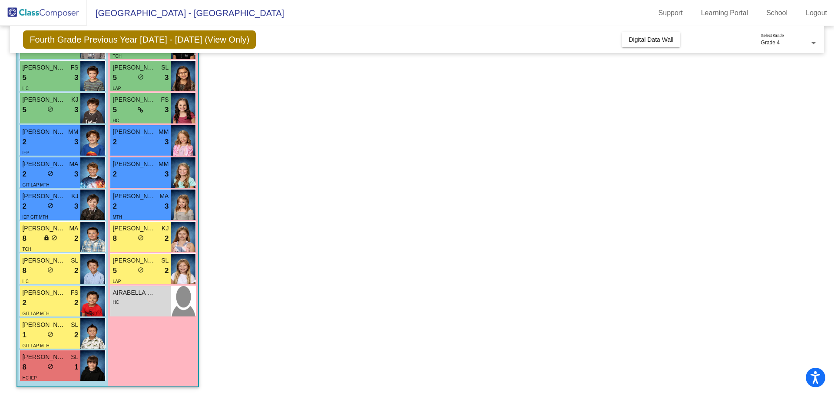
click at [34, 239] on div "8 lock do_not_disturb_alt 2" at bounding box center [50, 238] width 56 height 11
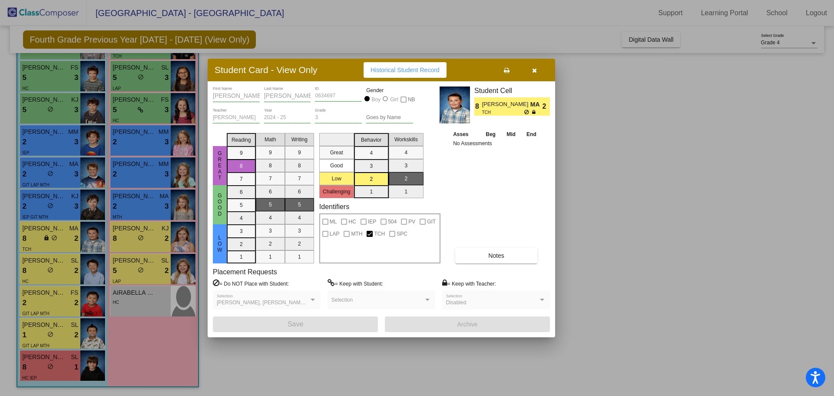
click at [119, 246] on div at bounding box center [417, 198] width 834 height 396
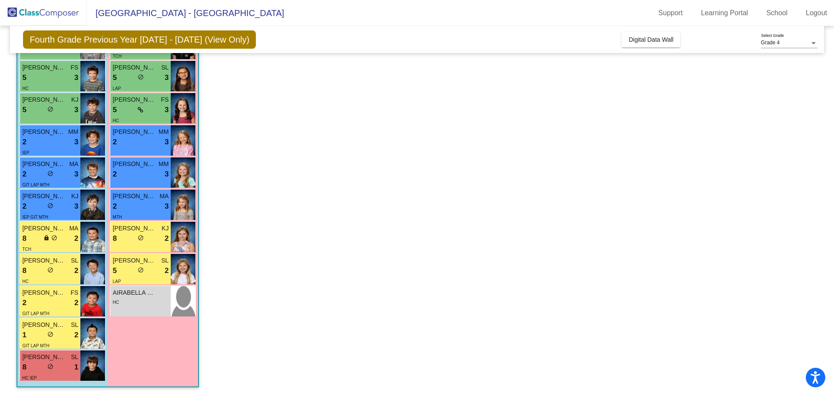
click at [119, 246] on div "[PERSON_NAME] KJ 8 lock do_not_disturb_alt 2" at bounding box center [140, 237] width 60 height 30
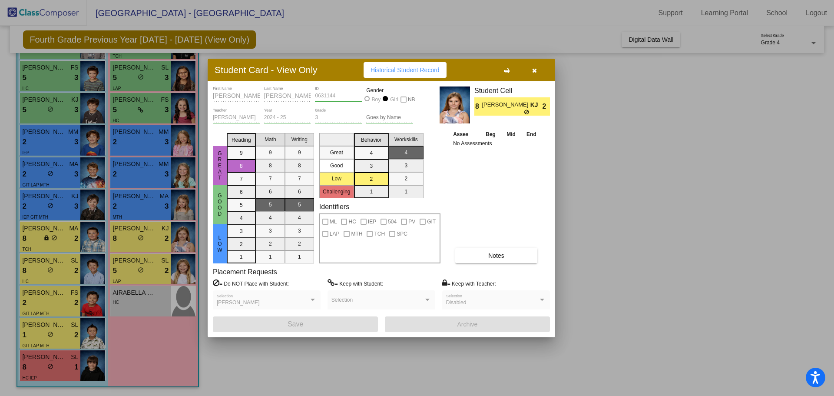
click at [38, 276] on div at bounding box center [417, 198] width 834 height 396
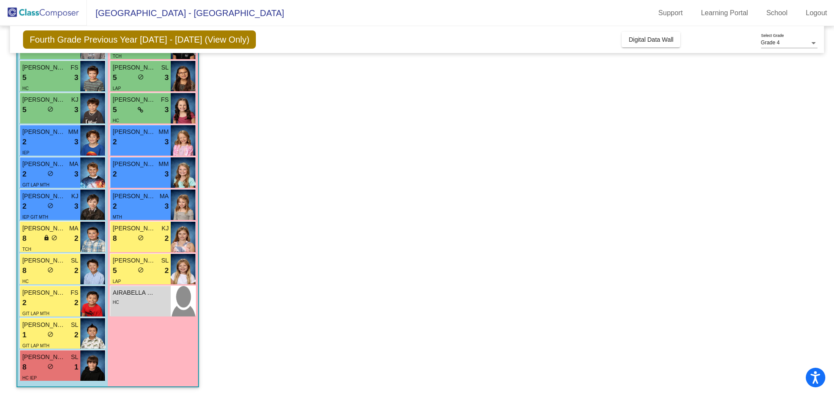
click at [38, 276] on div "HC" at bounding box center [50, 280] width 56 height 9
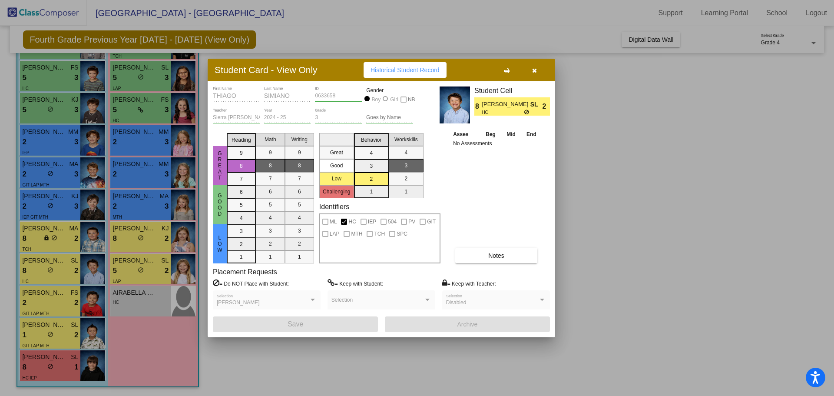
click at [128, 272] on div at bounding box center [417, 198] width 834 height 396
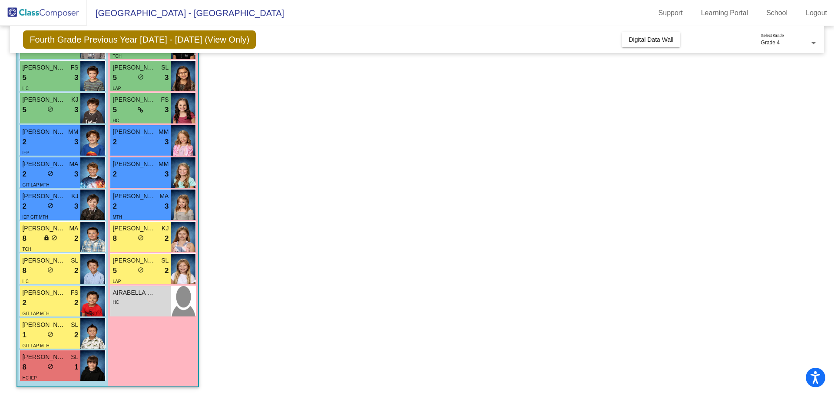
click at [128, 272] on div "5 lock do_not_disturb_alt 2" at bounding box center [141, 270] width 56 height 11
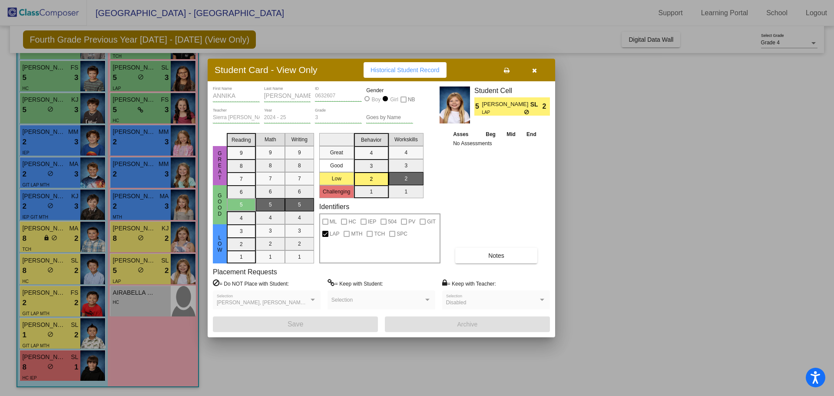
click at [49, 301] on div at bounding box center [417, 198] width 834 height 396
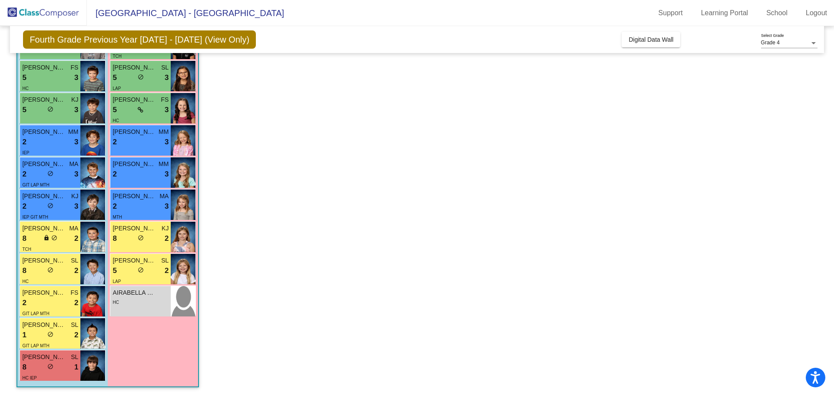
click at [49, 301] on div "2 lock do_not_disturb_alt 2" at bounding box center [50, 302] width 56 height 11
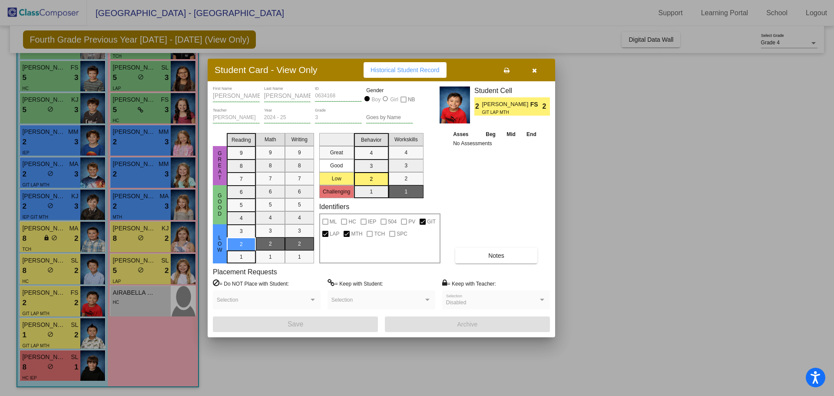
click at [126, 305] on div at bounding box center [417, 198] width 834 height 396
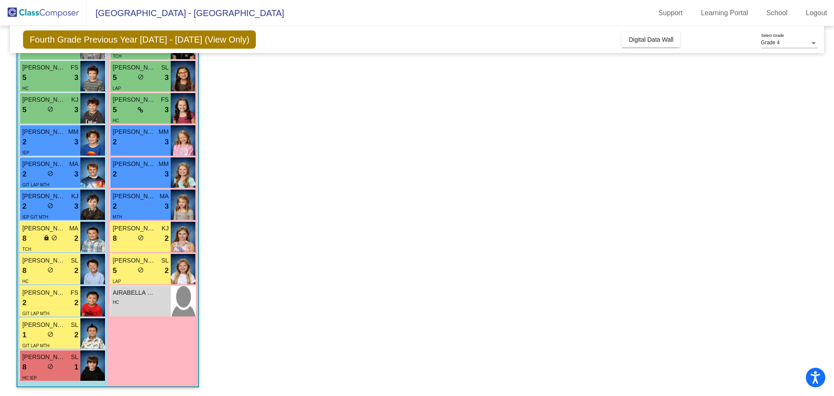
click at [126, 305] on div "HC" at bounding box center [141, 301] width 56 height 9
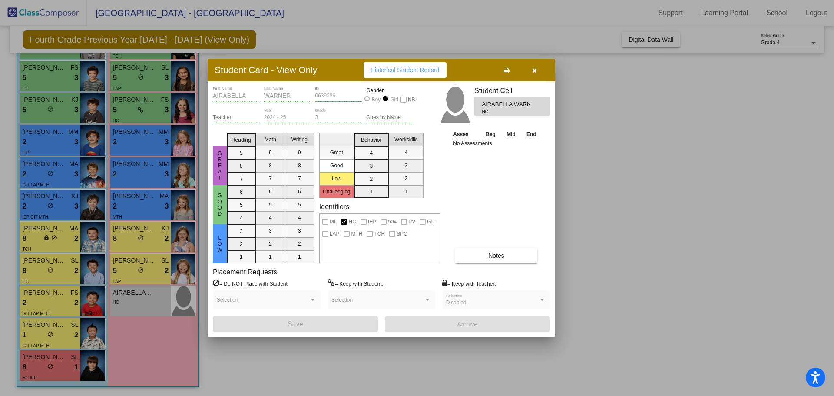
click at [37, 370] on div at bounding box center [417, 198] width 834 height 396
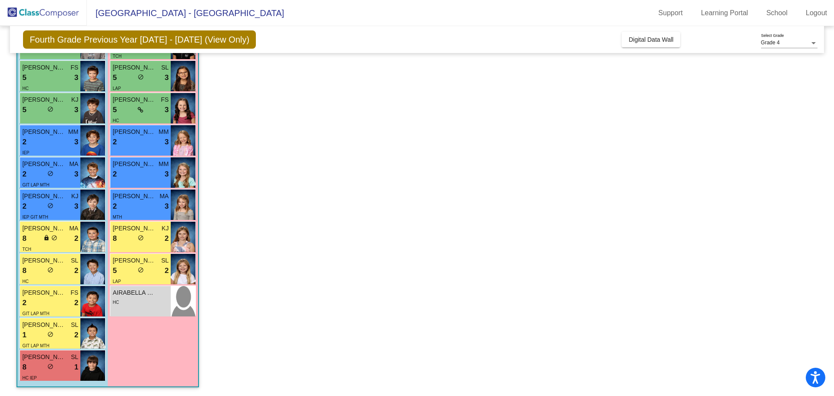
click at [37, 370] on div "8 lock do_not_disturb_alt 1" at bounding box center [50, 366] width 56 height 11
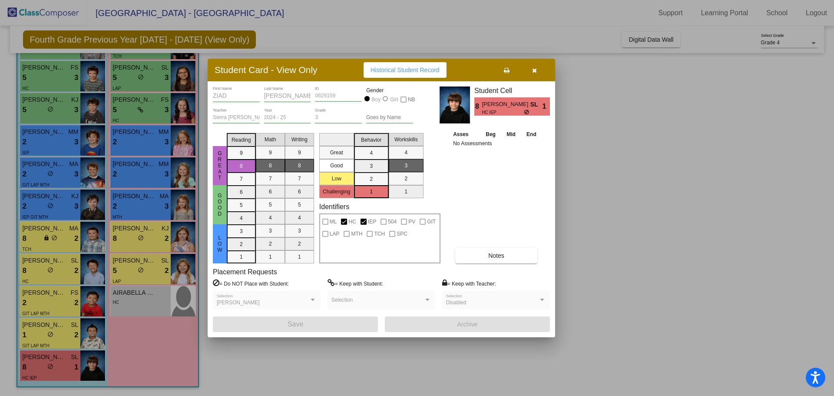
click at [324, 362] on div at bounding box center [417, 198] width 834 height 396
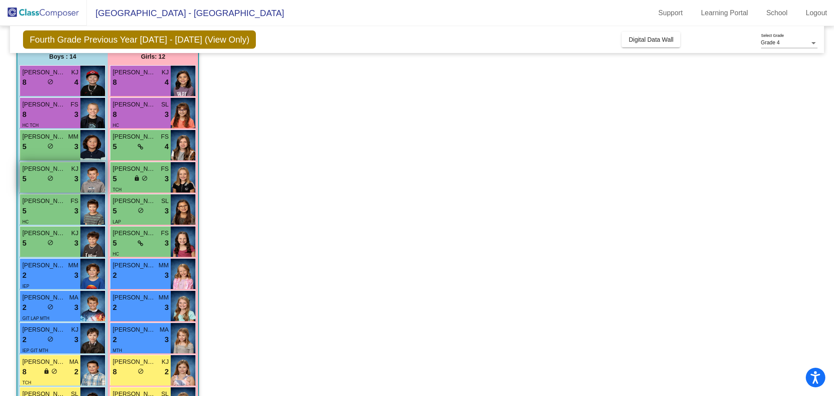
scroll to position [73, 0]
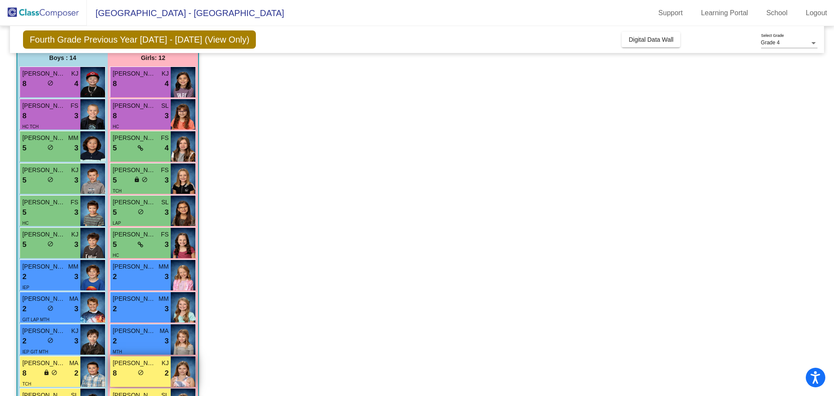
click at [143, 363] on span "[PERSON_NAME]" at bounding box center [134, 362] width 43 height 9
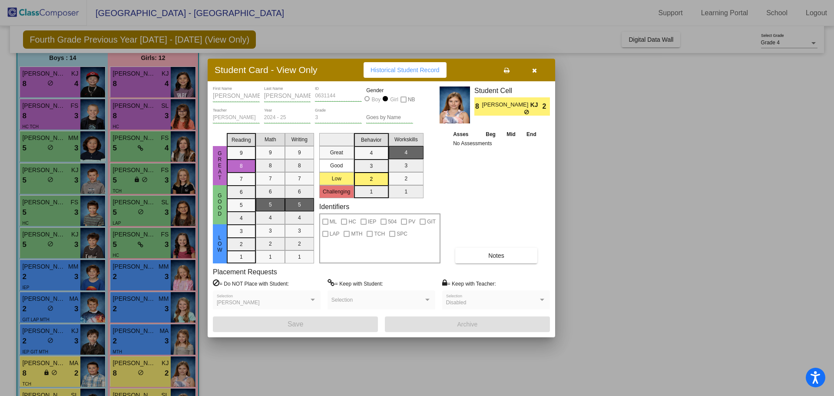
click at [222, 367] on div at bounding box center [417, 198] width 834 height 396
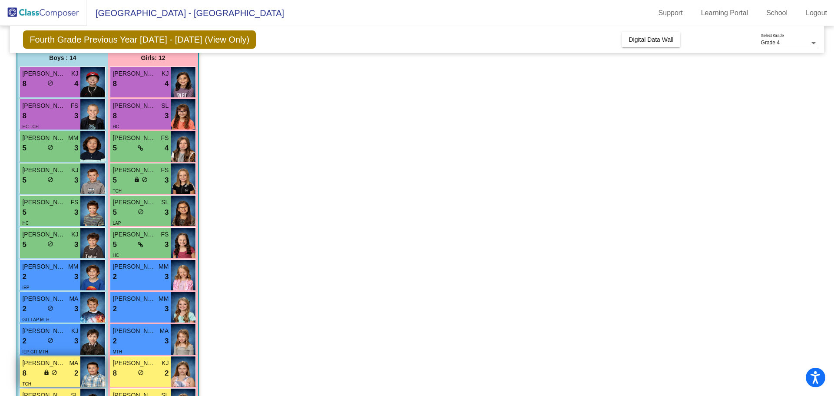
click at [47, 371] on span "lock" at bounding box center [46, 372] width 6 height 6
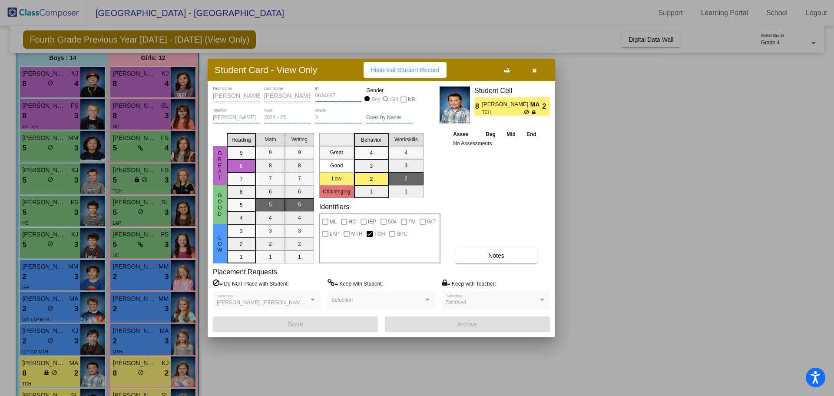
click at [62, 341] on div at bounding box center [417, 198] width 834 height 396
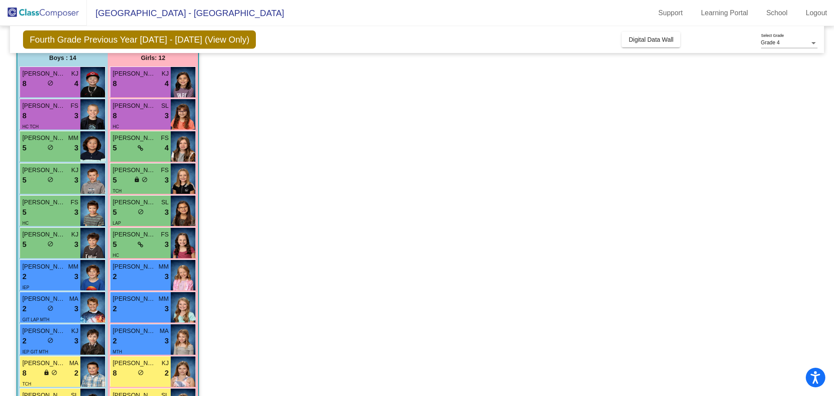
click at [62, 341] on div "2 lock do_not_disturb_alt 3" at bounding box center [50, 340] width 56 height 11
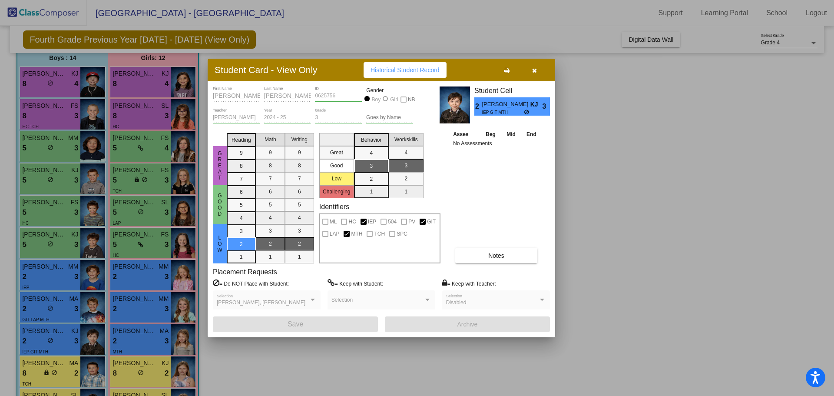
click at [283, 355] on div at bounding box center [417, 198] width 834 height 396
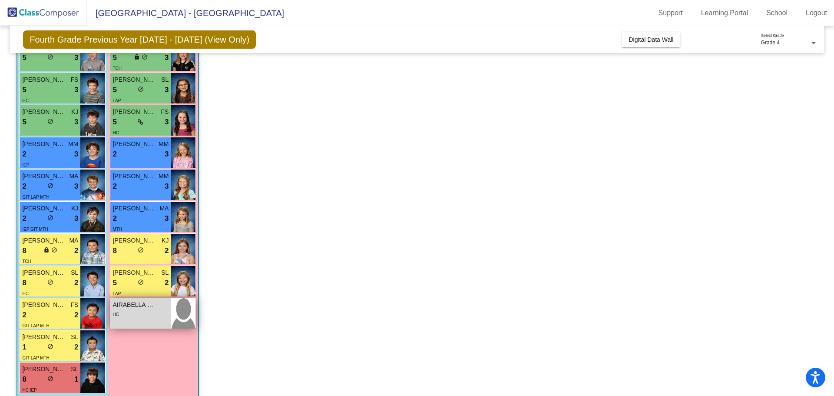
scroll to position [207, 0]
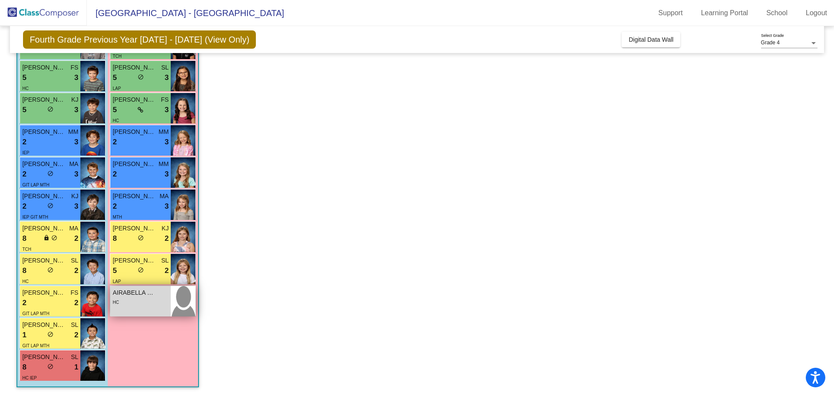
click at [136, 304] on div "HC" at bounding box center [141, 301] width 56 height 9
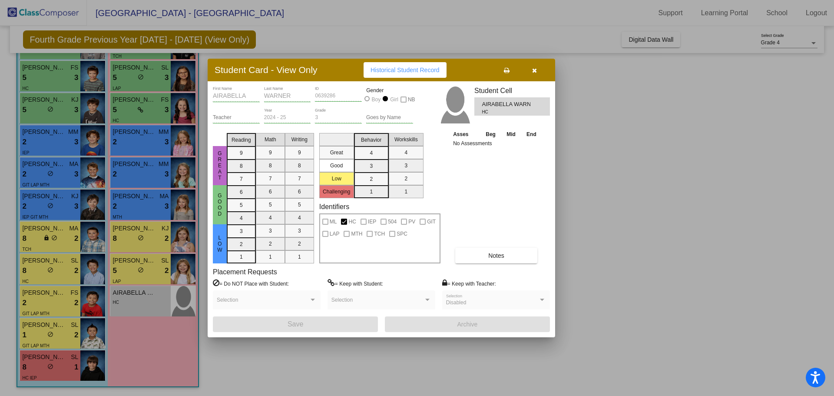
click at [386, 70] on span "Historical Student Record" at bounding box center [405, 69] width 69 height 7
click at [534, 69] on icon "button" at bounding box center [534, 70] width 5 height 6
